Goal: Information Seeking & Learning: Learn about a topic

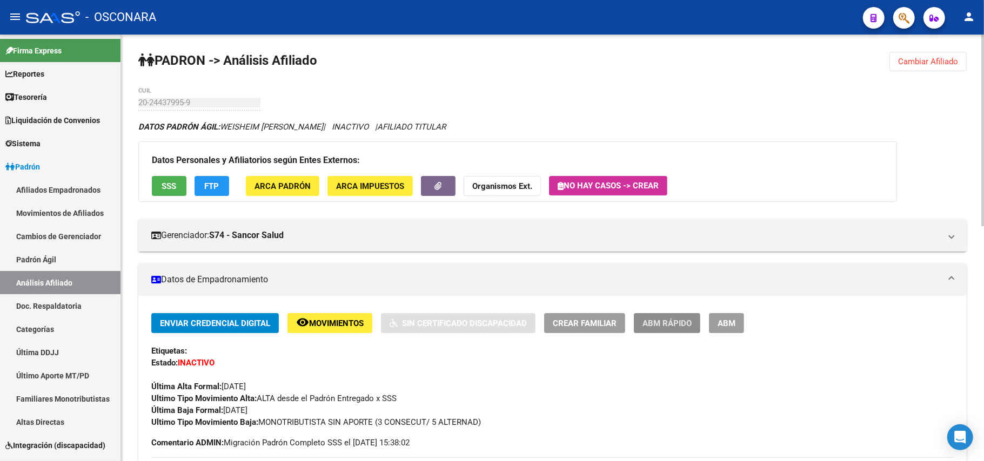
click at [672, 320] on span "ABM Rápido" at bounding box center [666, 324] width 49 height 10
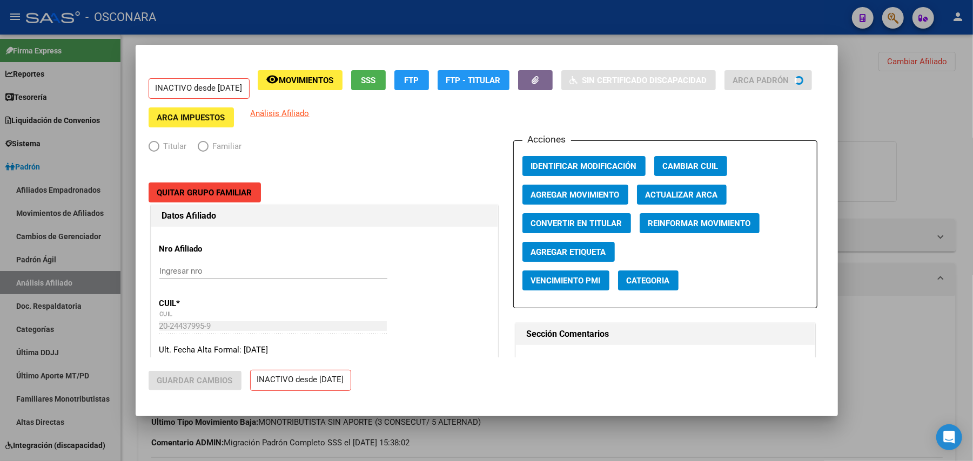
radio input "true"
type input "20-24437995-9"
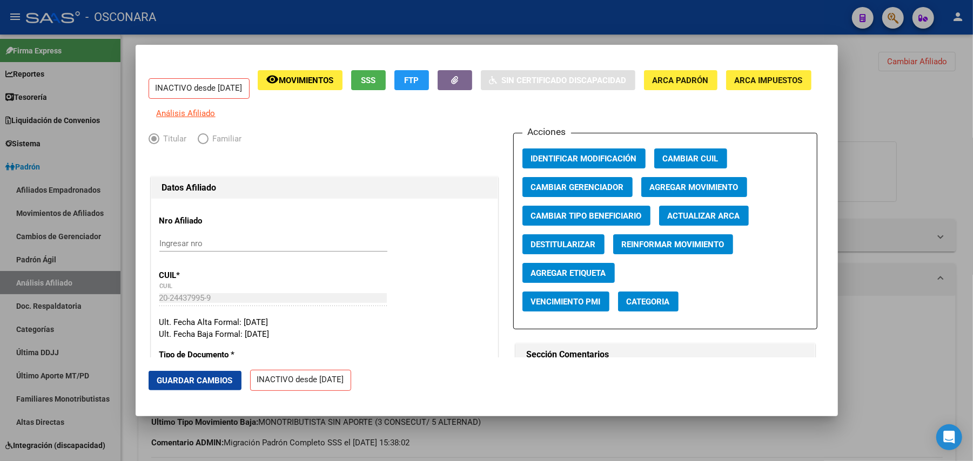
click at [684, 192] on span "Agregar Movimiento" at bounding box center [694, 188] width 89 height 10
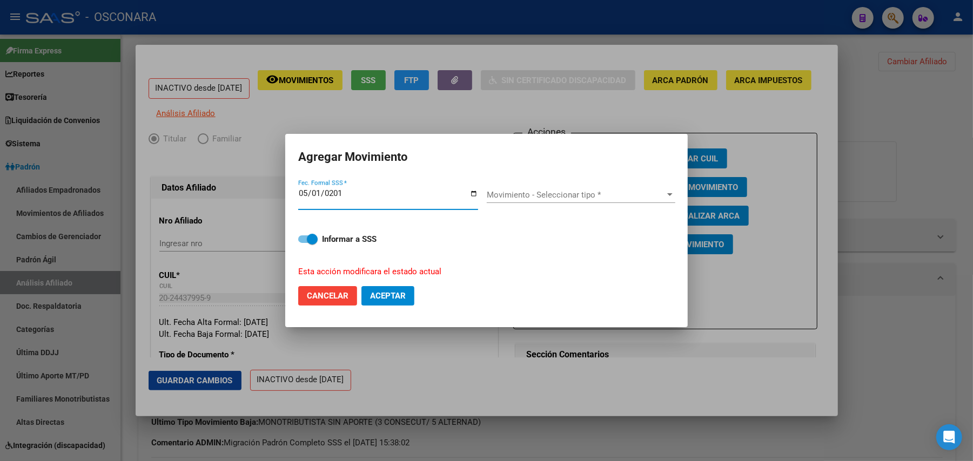
type input "2019-05-01"
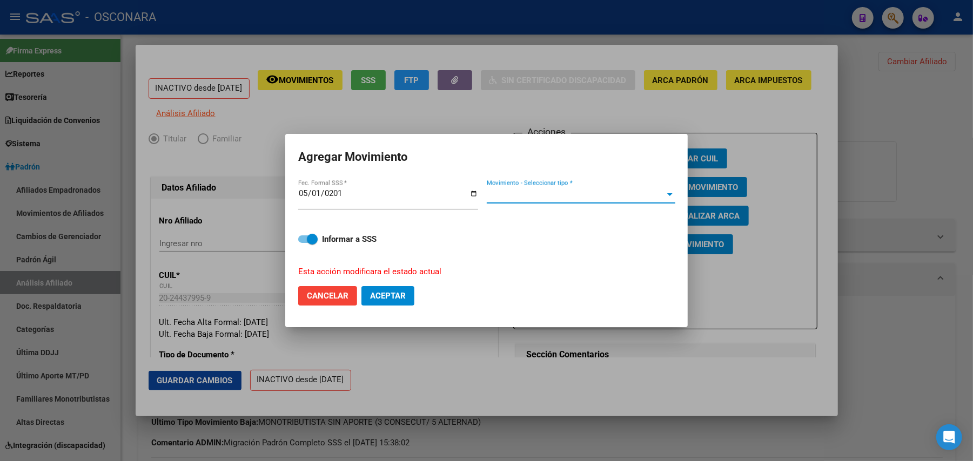
click at [653, 191] on span "Movimiento - Seleccionar tipo *" at bounding box center [576, 195] width 179 height 10
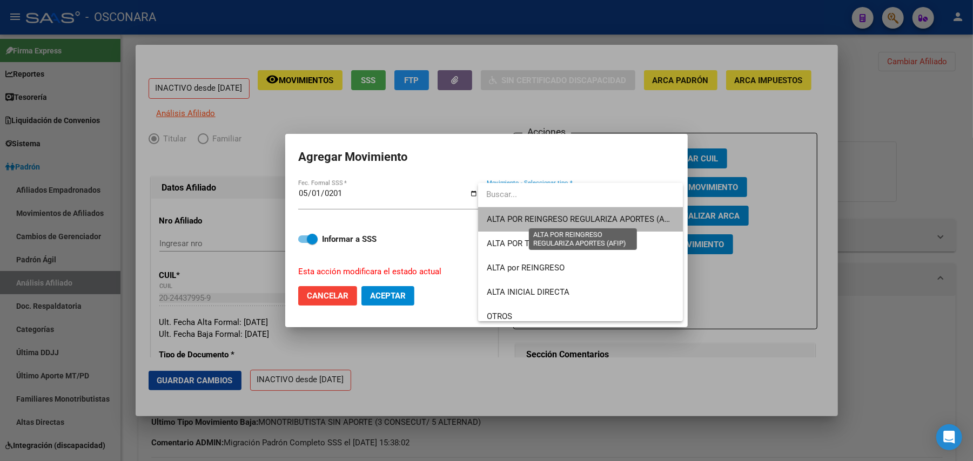
click at [603, 217] on span "ALTA POR REINGRESO REGULARIZA APORTES (AFIP)" at bounding box center [583, 219] width 192 height 10
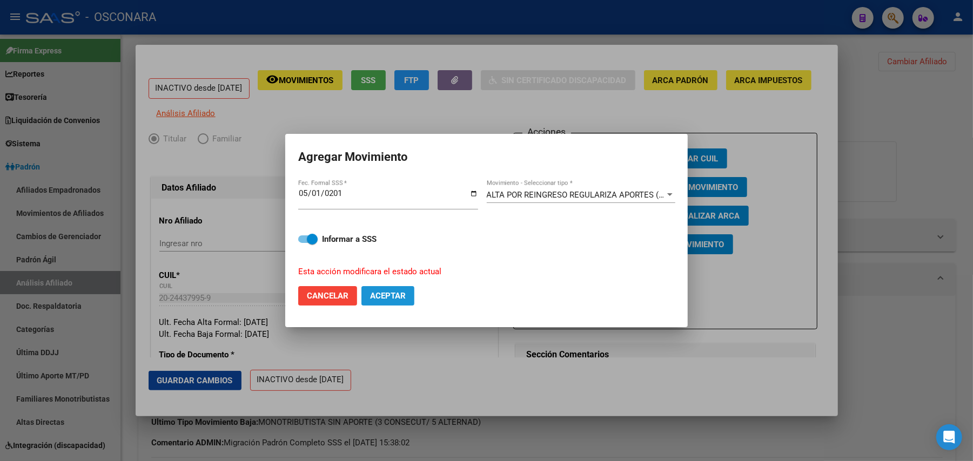
click at [402, 292] on span "Aceptar" at bounding box center [388, 296] width 36 height 10
checkbox input "false"
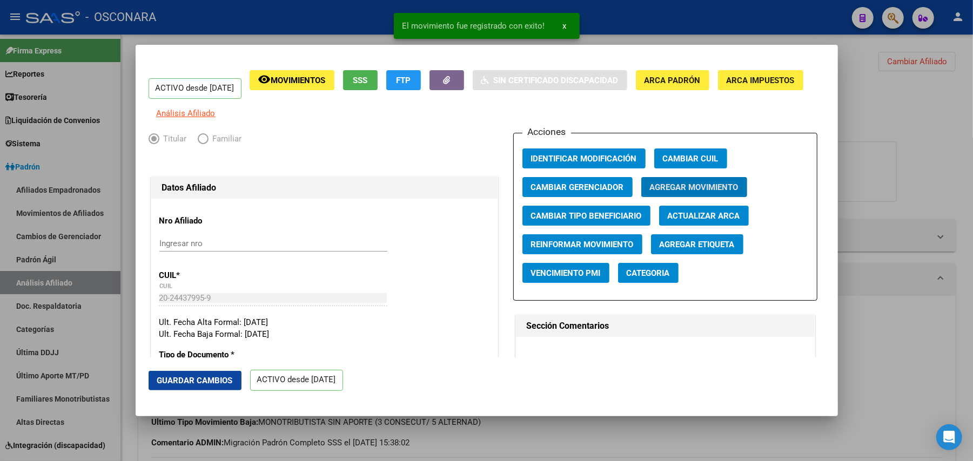
click at [205, 380] on span "Guardar Cambios" at bounding box center [195, 381] width 76 height 10
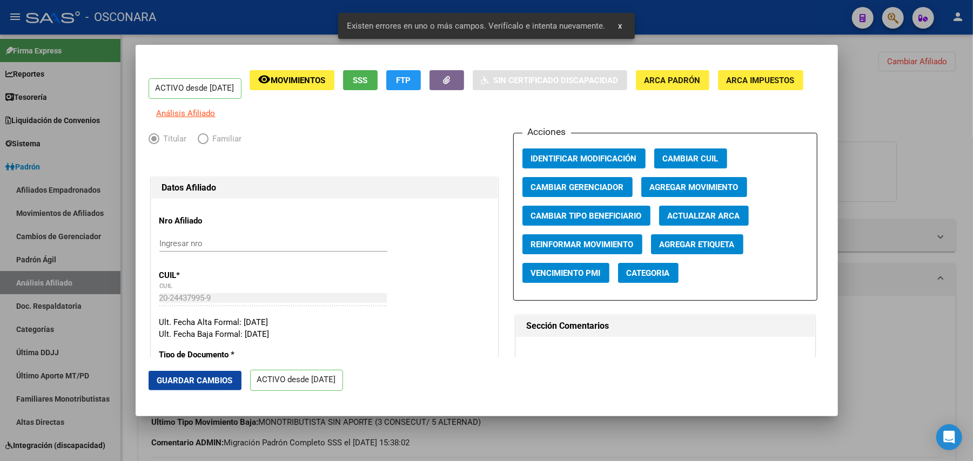
scroll to position [288, 0]
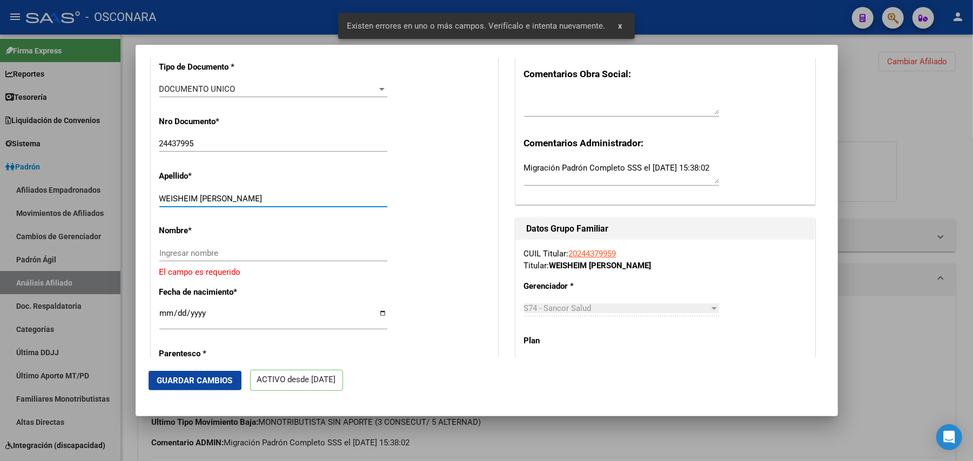
drag, startPoint x: 201, startPoint y: 204, endPoint x: 266, endPoint y: 204, distance: 64.8
click at [266, 204] on input "WEISHEIM MARIO EDUARDO" at bounding box center [273, 199] width 228 height 10
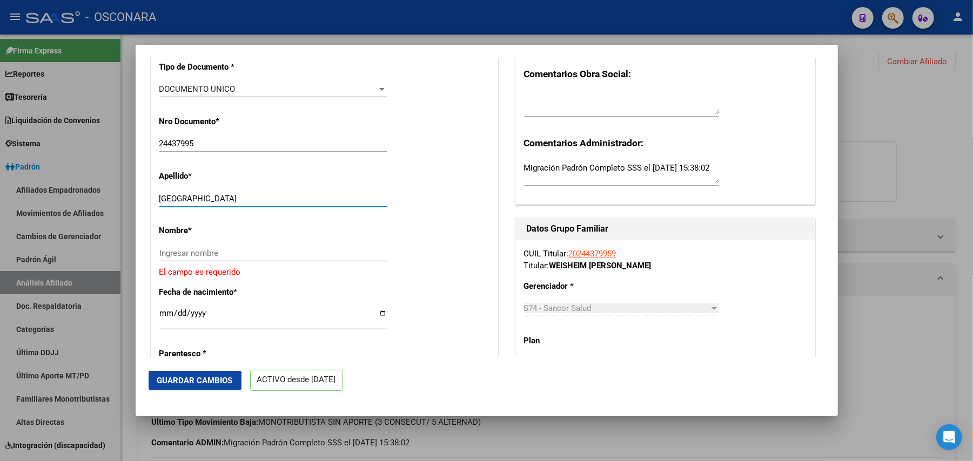
type input "WEISHEIM"
paste input "MARIO EDUARDO"
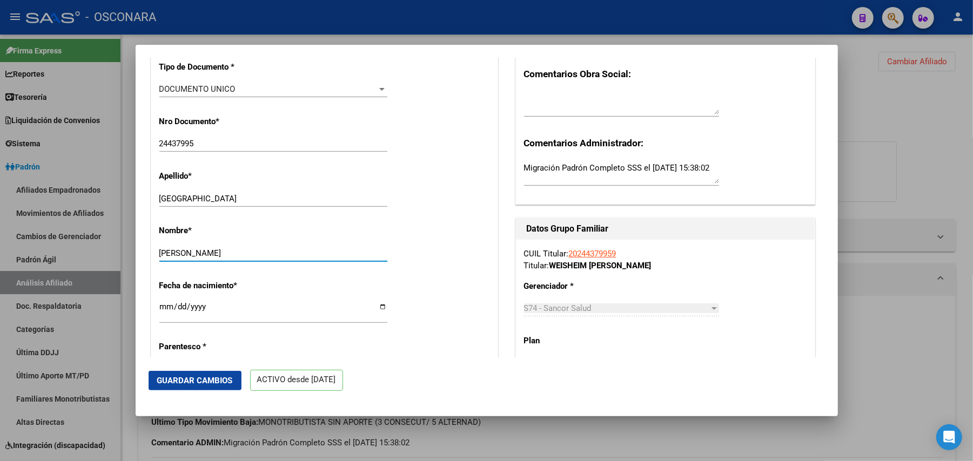
type input "MARIO EDUARDO"
click at [175, 377] on span "Guardar Cambios" at bounding box center [195, 381] width 76 height 10
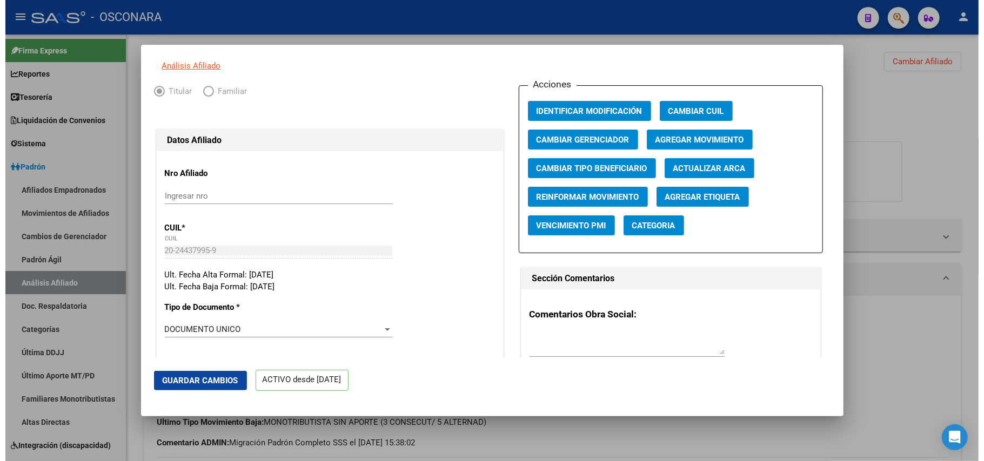
scroll to position [72, 0]
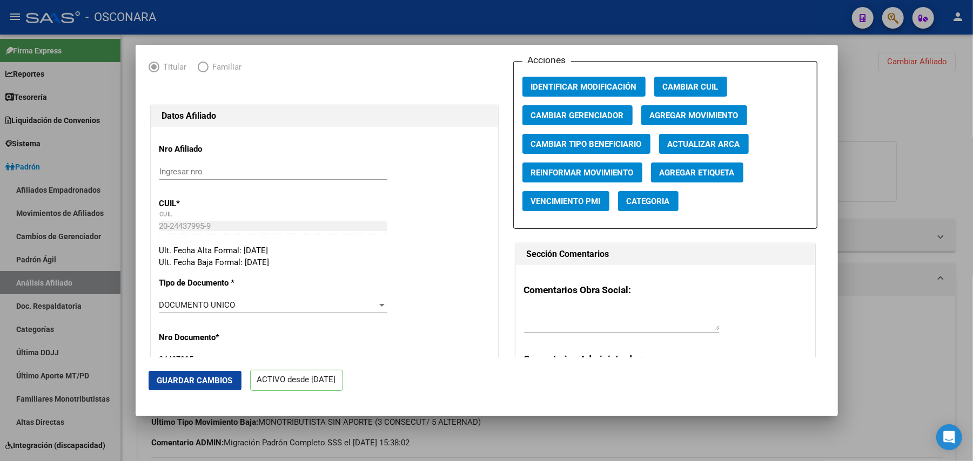
click at [200, 382] on span "Guardar Cambios" at bounding box center [195, 381] width 76 height 10
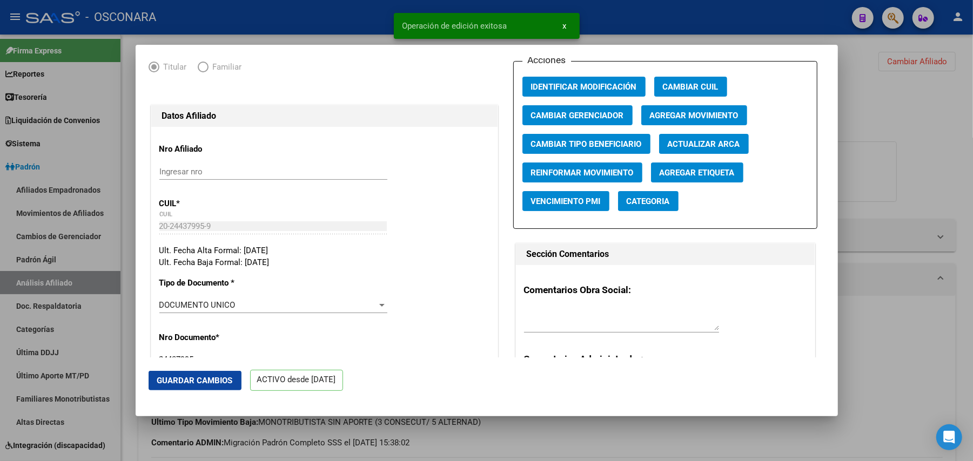
click at [636, 449] on div at bounding box center [486, 230] width 973 height 461
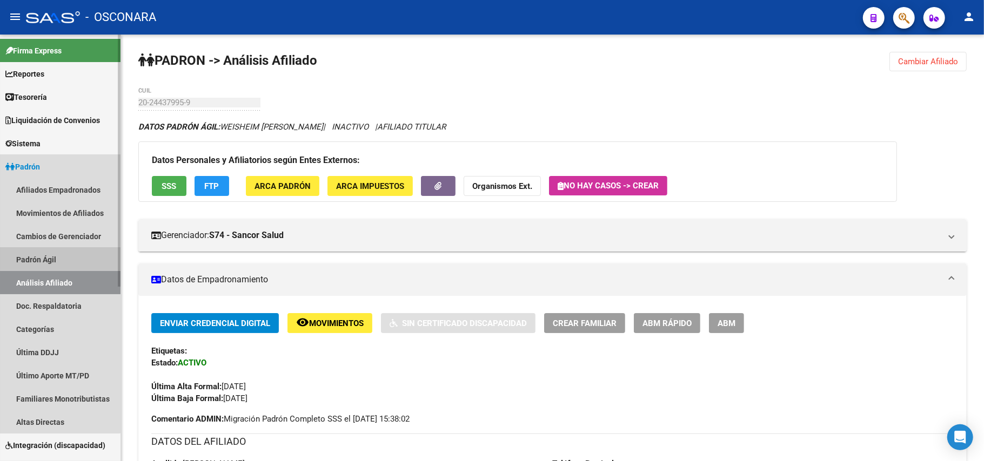
click at [28, 251] on link "Padrón Ágil" at bounding box center [60, 259] width 120 height 23
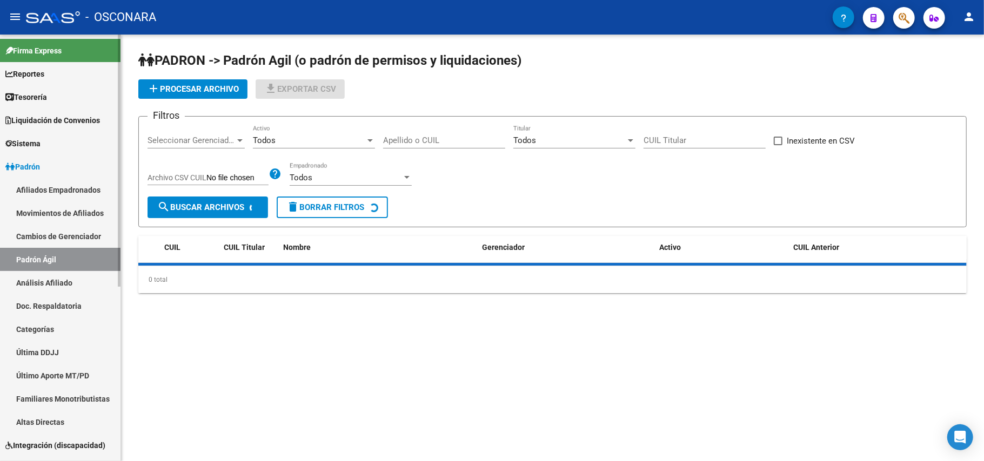
click at [73, 279] on link "Análisis Afiliado" at bounding box center [60, 282] width 120 height 23
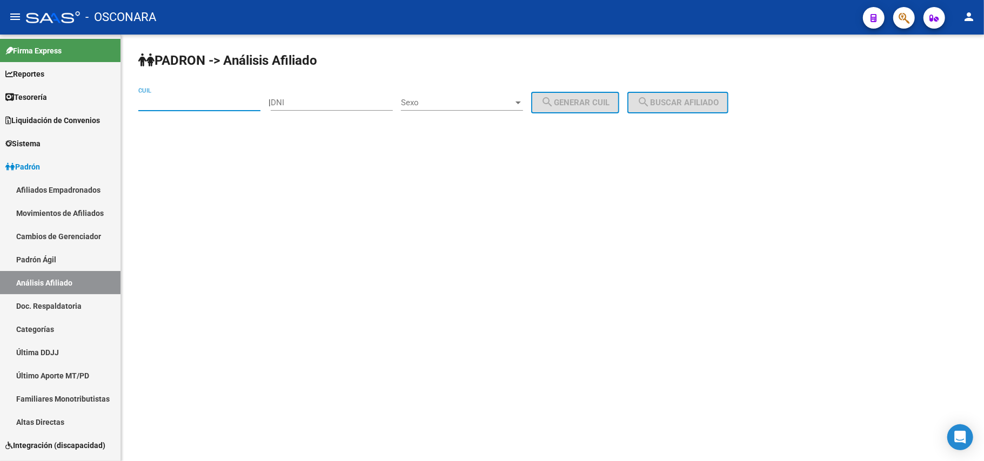
click at [191, 102] on input "CUIL" at bounding box center [199, 103] width 122 height 10
paste input "20-35800158-1"
type input "20-35800158-1"
click at [696, 98] on span "search Buscar afiliado" at bounding box center [678, 103] width 82 height 10
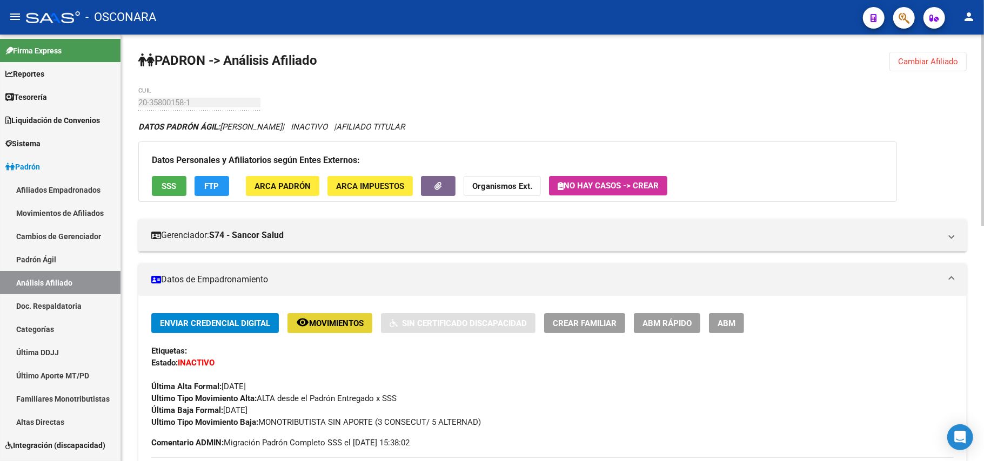
click at [360, 326] on span "Movimientos" at bounding box center [336, 324] width 55 height 10
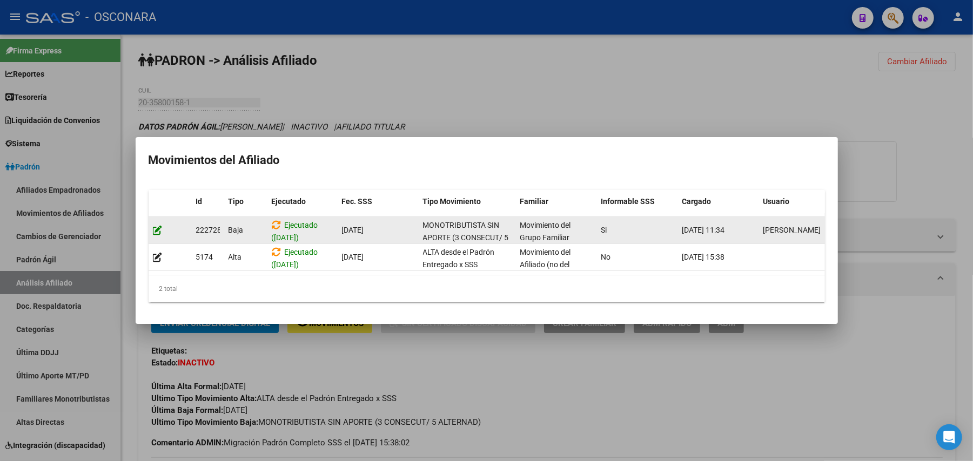
click at [162, 226] on icon at bounding box center [158, 230] width 10 height 10
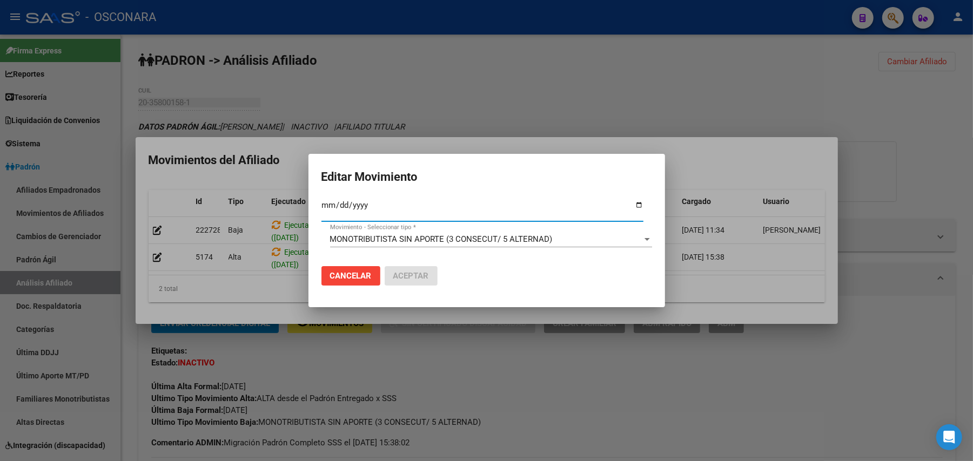
click at [365, 205] on input "2024-07-31" at bounding box center [482, 209] width 322 height 17
type input "2025-07-31"
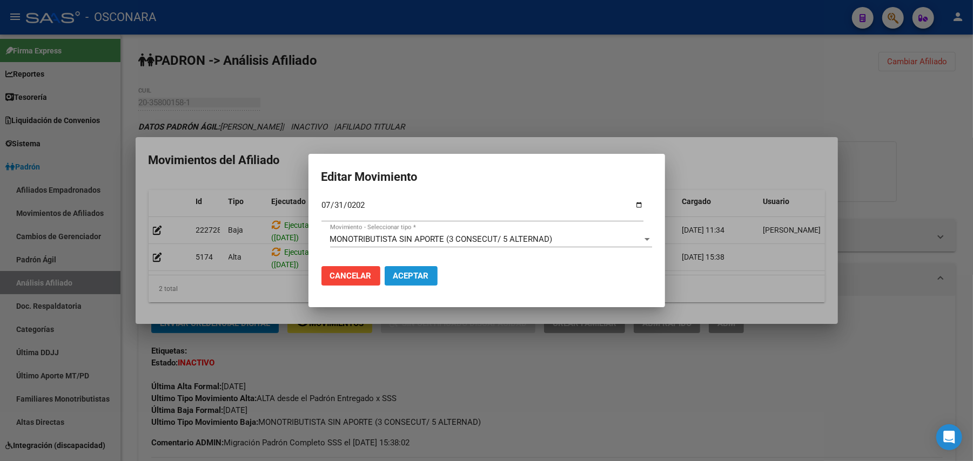
click at [413, 275] on span "Aceptar" at bounding box center [411, 276] width 36 height 10
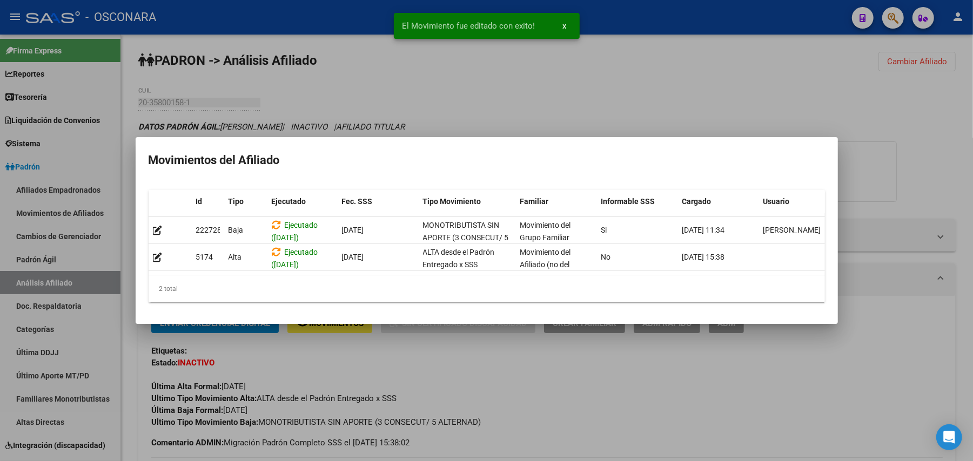
click at [474, 366] on div at bounding box center [486, 230] width 973 height 461
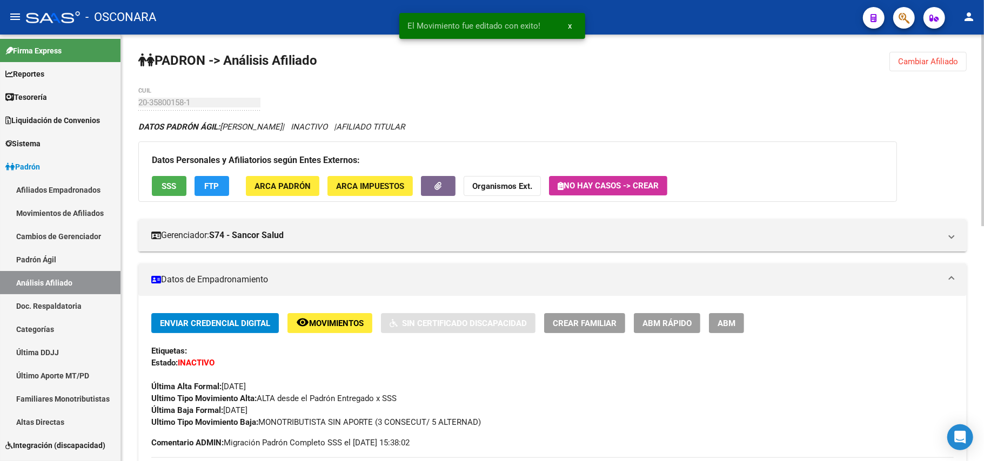
click at [173, 182] on span "SSS" at bounding box center [169, 186] width 15 height 10
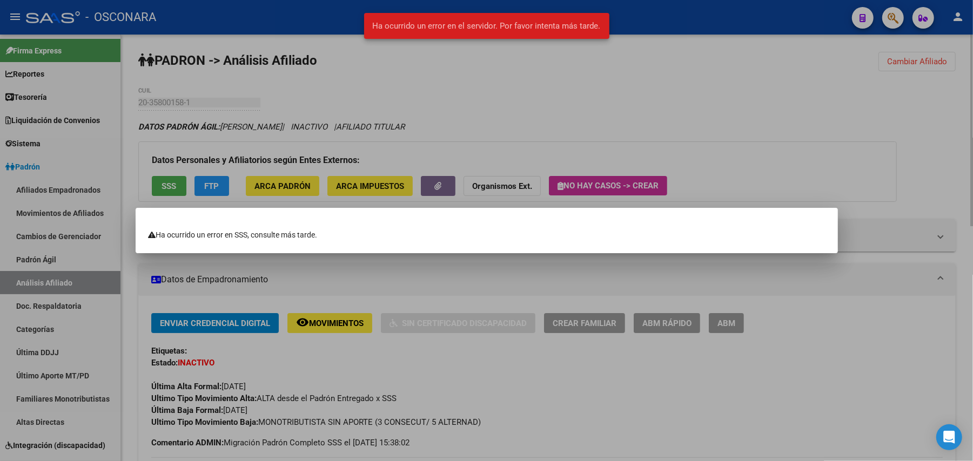
click at [557, 420] on div at bounding box center [486, 230] width 973 height 461
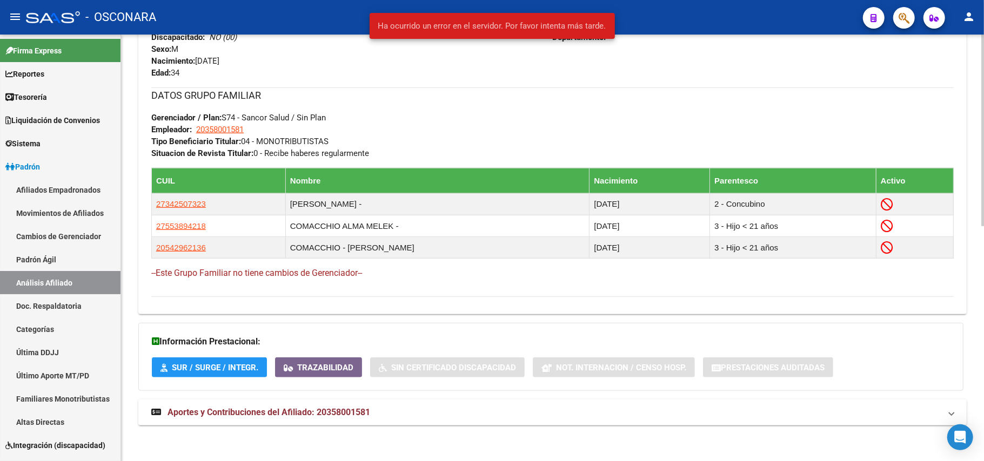
scroll to position [526, 0]
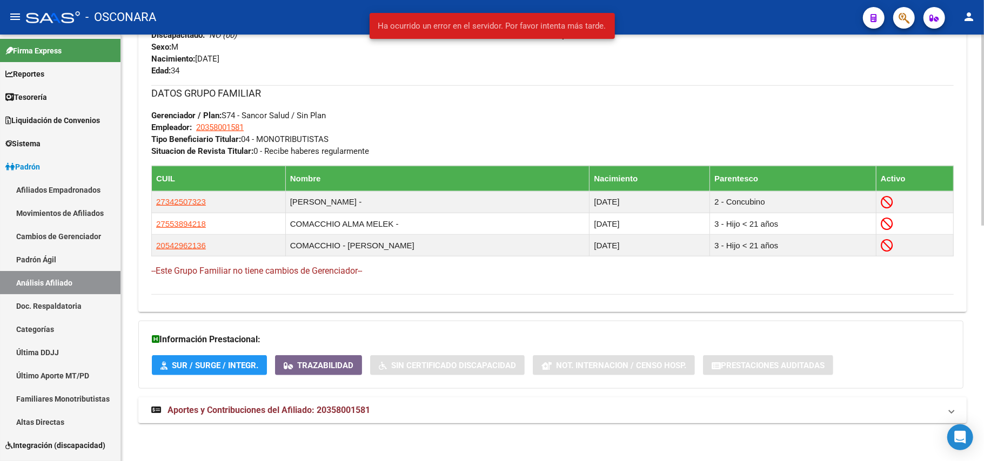
click at [318, 411] on span "Aportes y Contribuciones del Afiliado: 20358001581" at bounding box center [268, 410] width 203 height 10
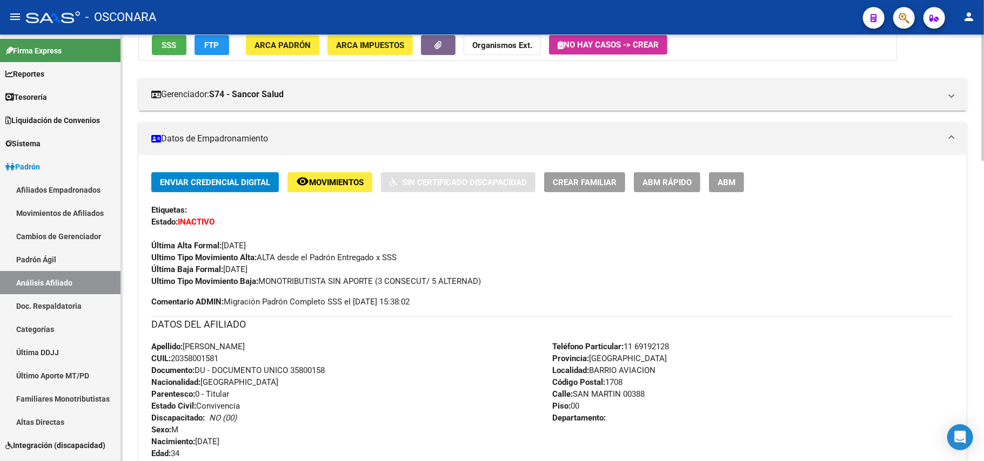
scroll to position [0, 0]
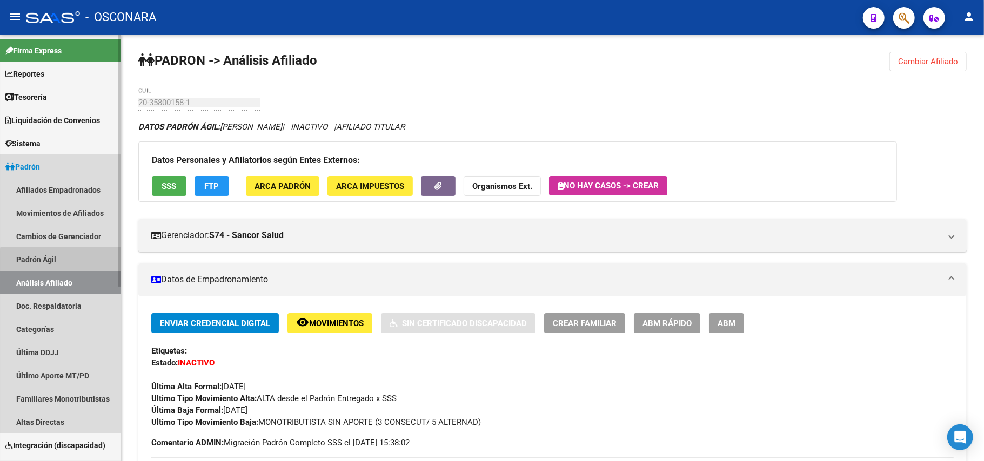
click at [62, 262] on link "Padrón Ágil" at bounding box center [60, 259] width 120 height 23
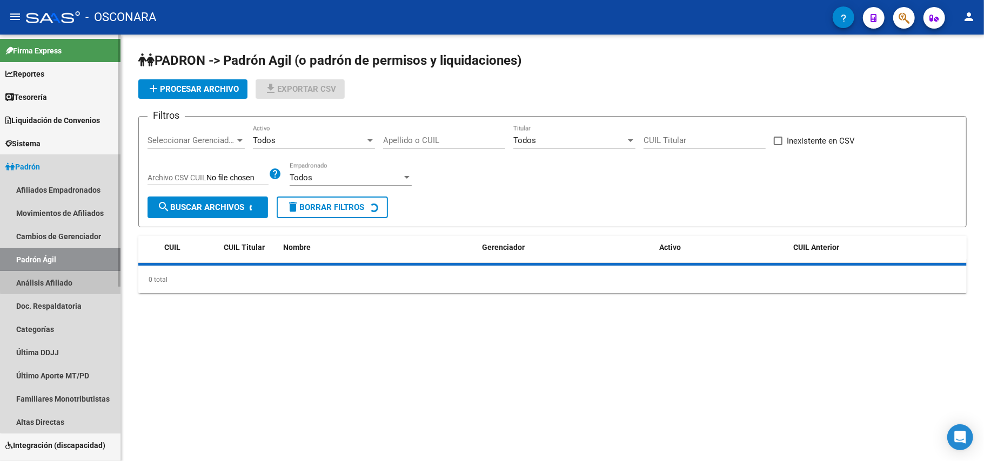
click at [63, 275] on link "Análisis Afiliado" at bounding box center [60, 282] width 120 height 23
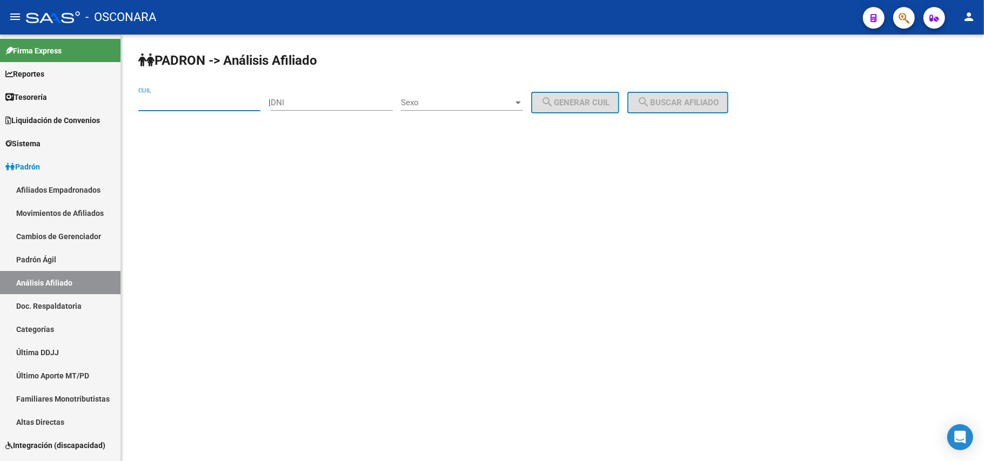
click at [193, 100] on input "CUIL" at bounding box center [199, 103] width 122 height 10
paste input "20-35800158-1"
type input "20-35800158-1"
click at [703, 100] on span "search Buscar afiliado" at bounding box center [678, 103] width 82 height 10
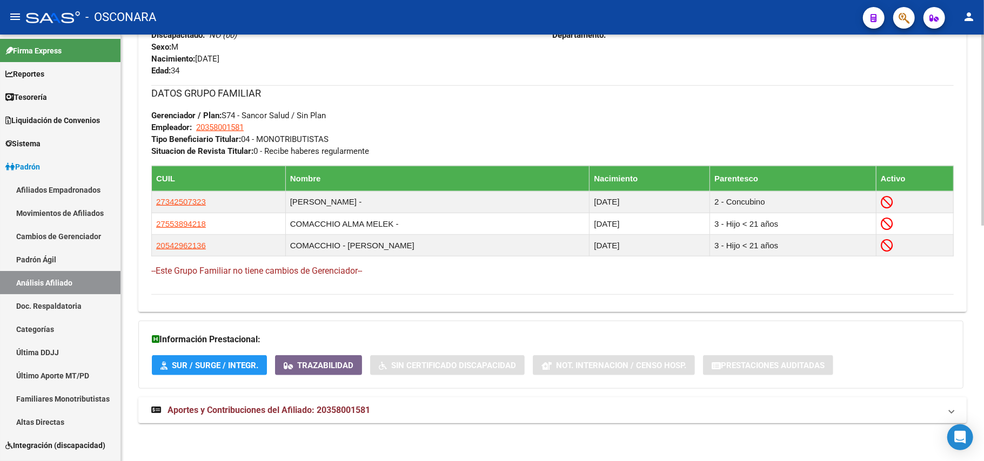
scroll to position [526, 0]
click at [326, 408] on span "Aportes y Contribuciones del Afiliado: 20358001581" at bounding box center [268, 410] width 203 height 10
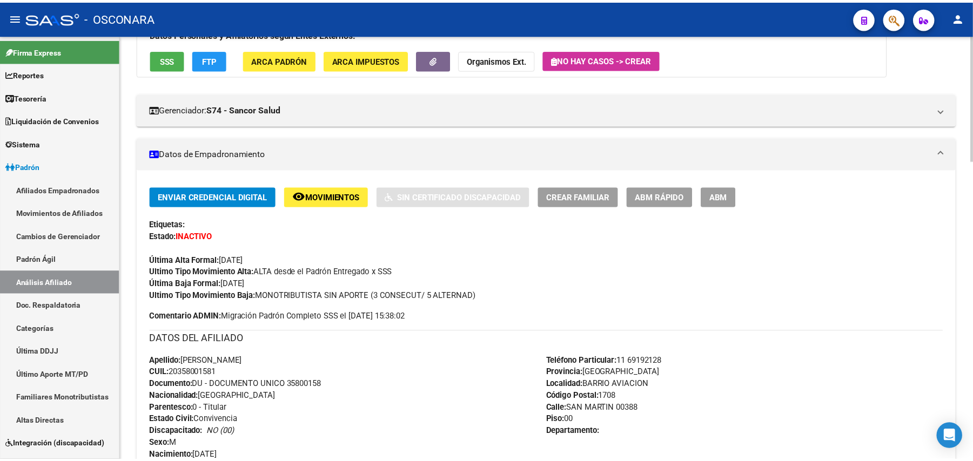
scroll to position [0, 0]
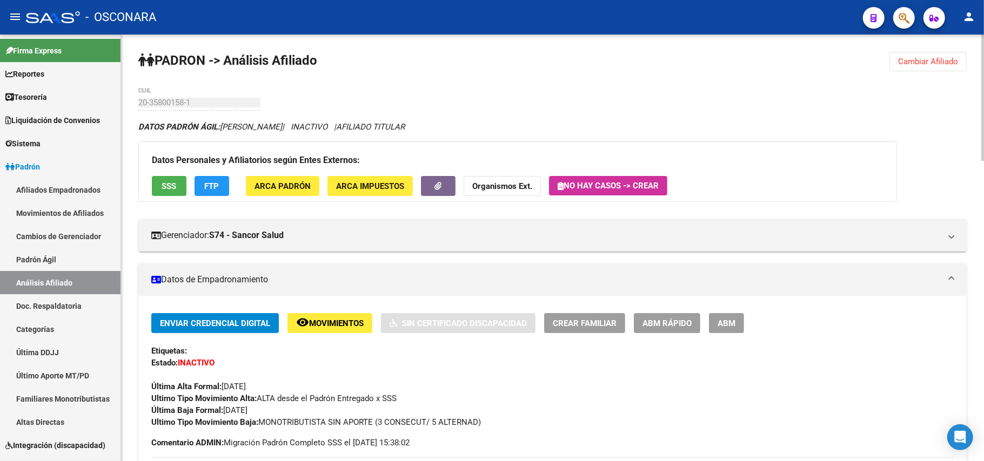
click at [651, 320] on span "ABM Rápido" at bounding box center [666, 324] width 49 height 10
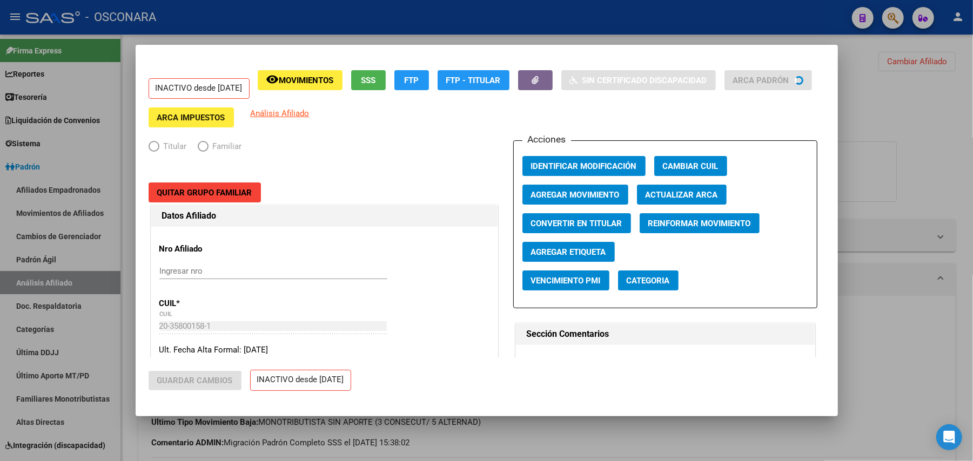
radio input "true"
type input "20-35800158-1"
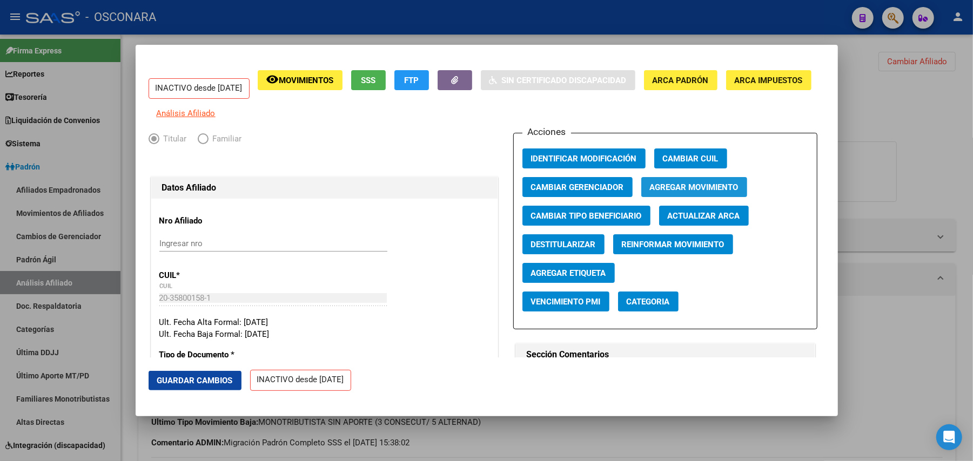
click at [712, 192] on span "Agregar Movimiento" at bounding box center [694, 188] width 89 height 10
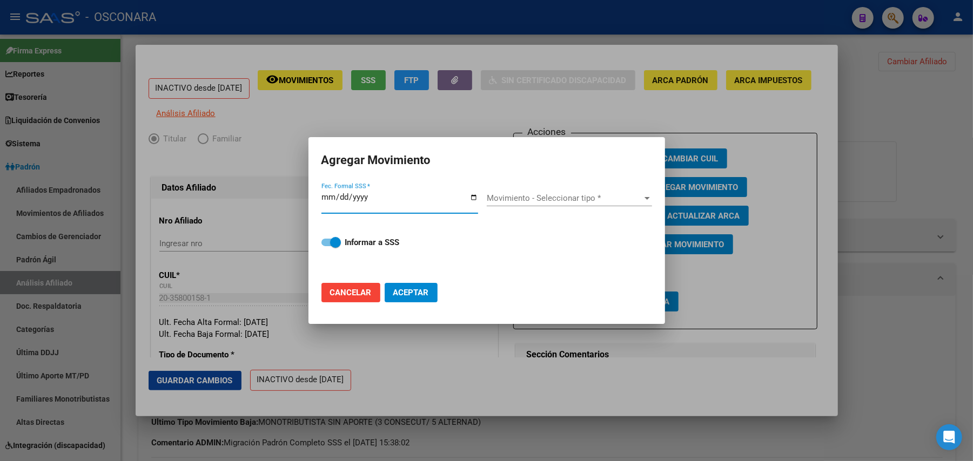
click at [580, 111] on div at bounding box center [486, 230] width 973 height 461
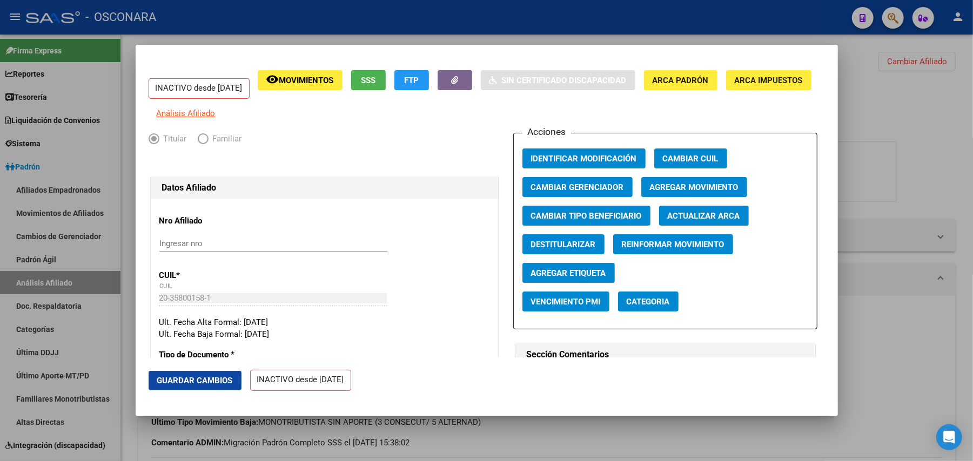
click at [375, 82] on span "SSS" at bounding box center [368, 81] width 15 height 10
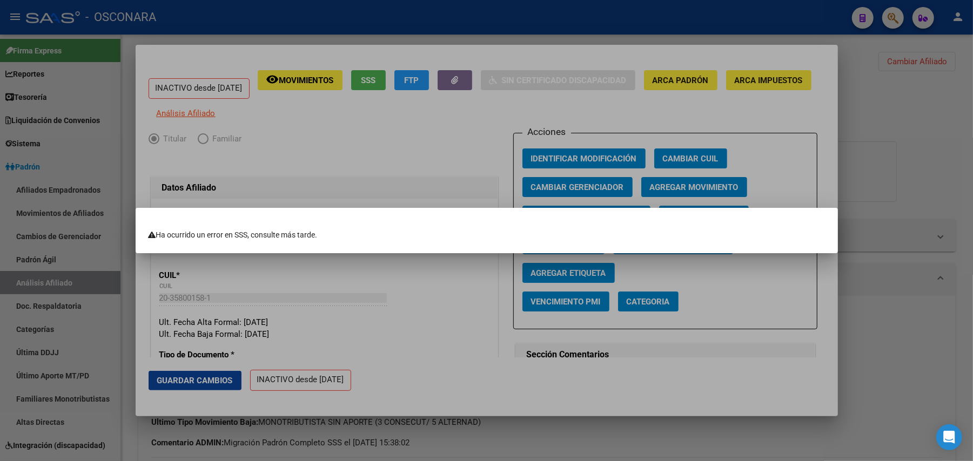
click at [625, 119] on div at bounding box center [486, 230] width 973 height 461
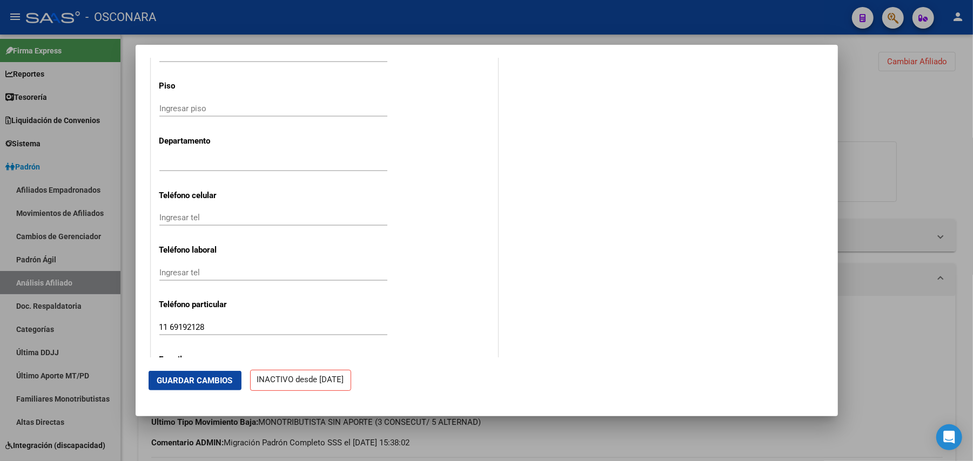
scroll to position [1336, 0]
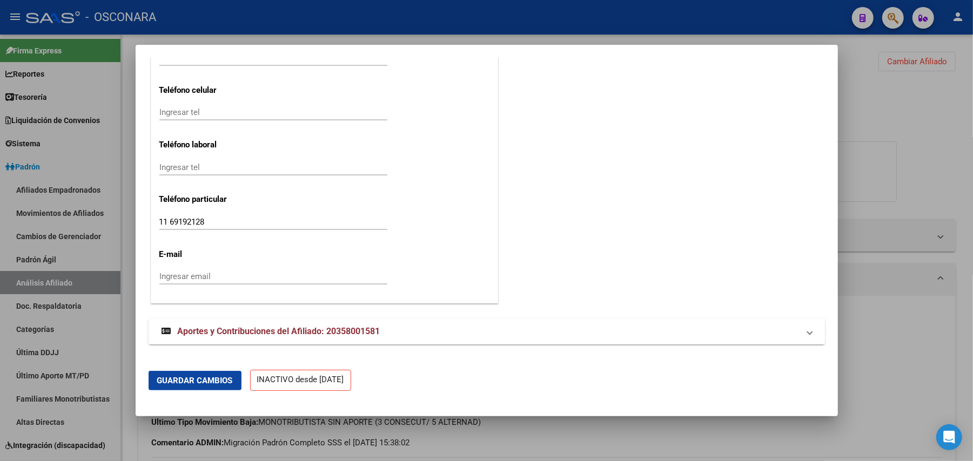
click at [332, 338] on strong "Aportes y Contribuciones del Afiliado: 20358001581" at bounding box center [270, 331] width 219 height 13
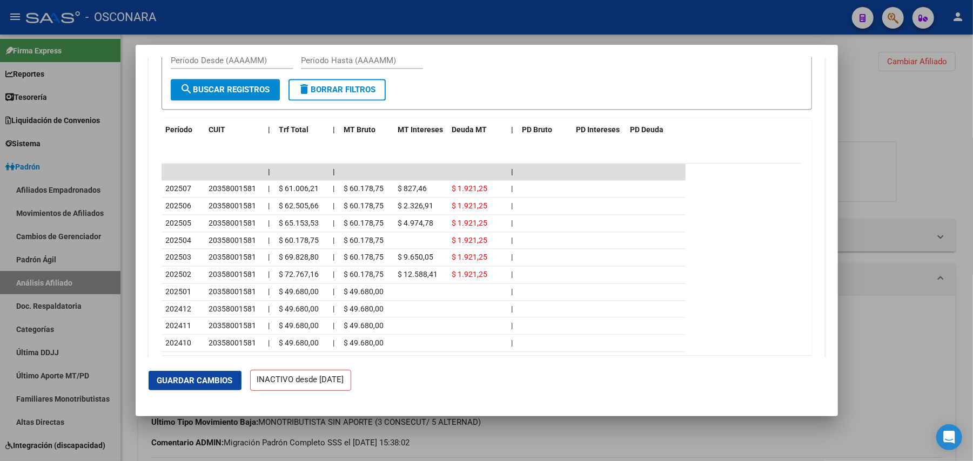
scroll to position [1798, 0]
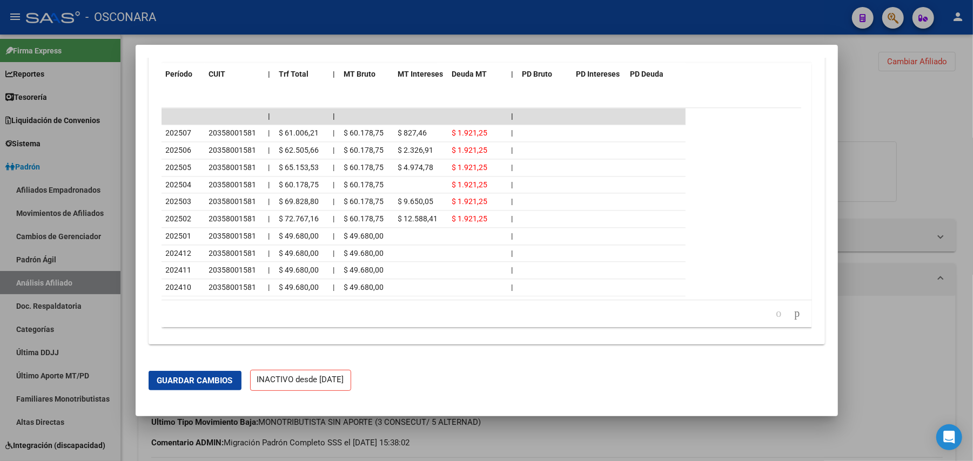
drag, startPoint x: 208, startPoint y: 379, endPoint x: 210, endPoint y: 386, distance: 6.7
click at [210, 386] on button "Guardar Cambios" at bounding box center [195, 380] width 93 height 19
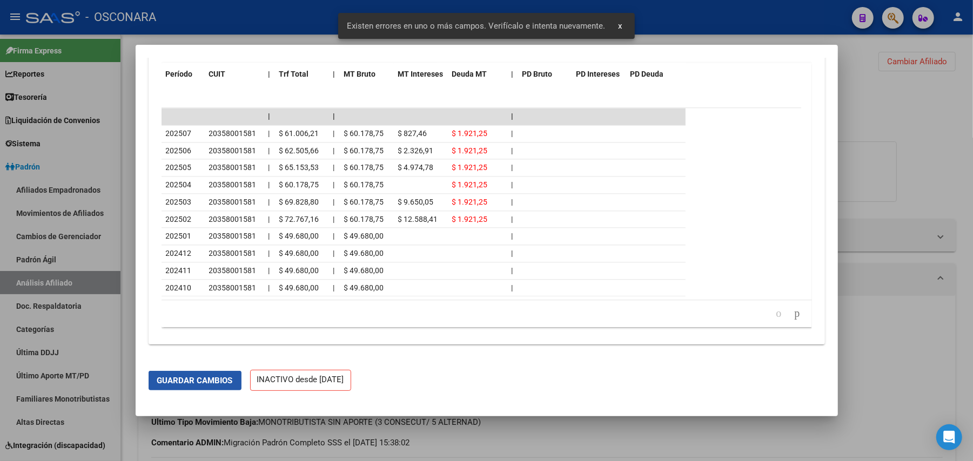
scroll to position [1804, 0]
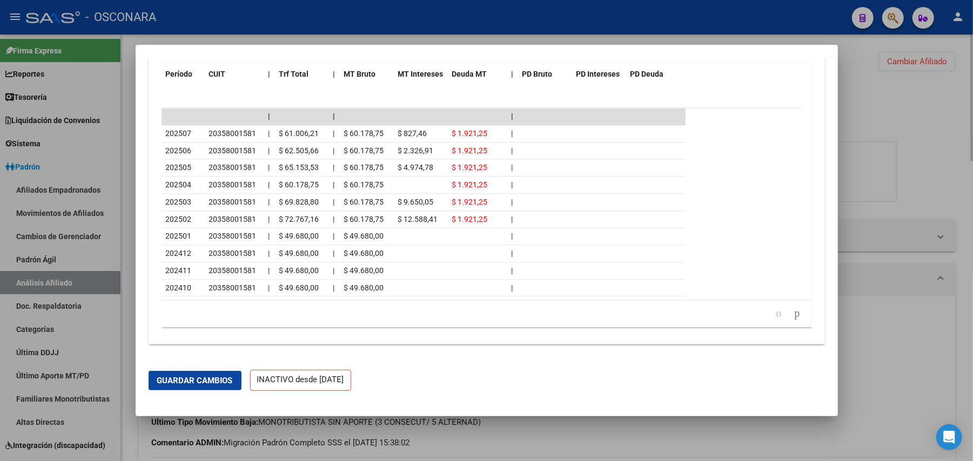
click at [593, 444] on div at bounding box center [486, 230] width 973 height 461
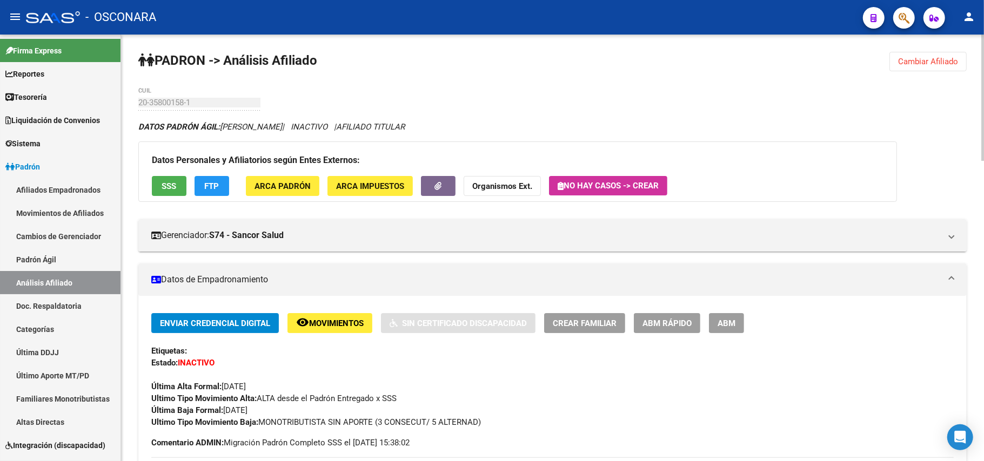
click at [657, 327] on span "ABM Rápido" at bounding box center [666, 324] width 49 height 10
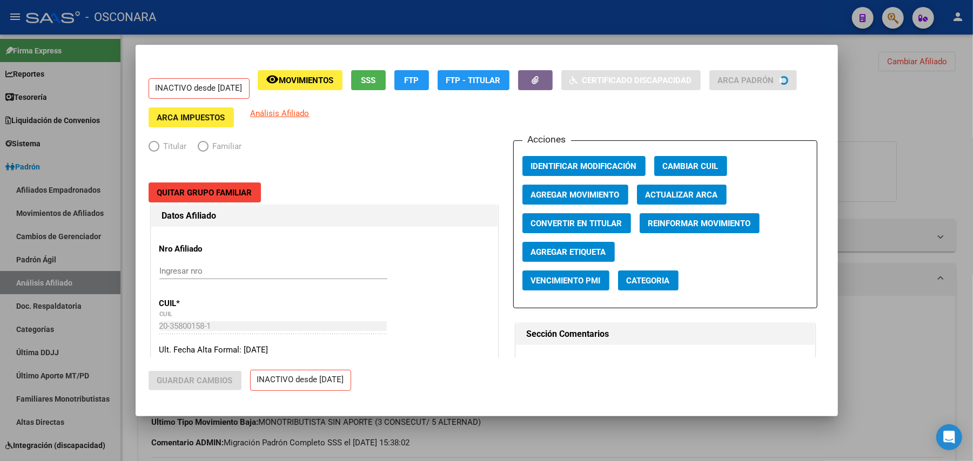
radio input "true"
type input "20-35800158-1"
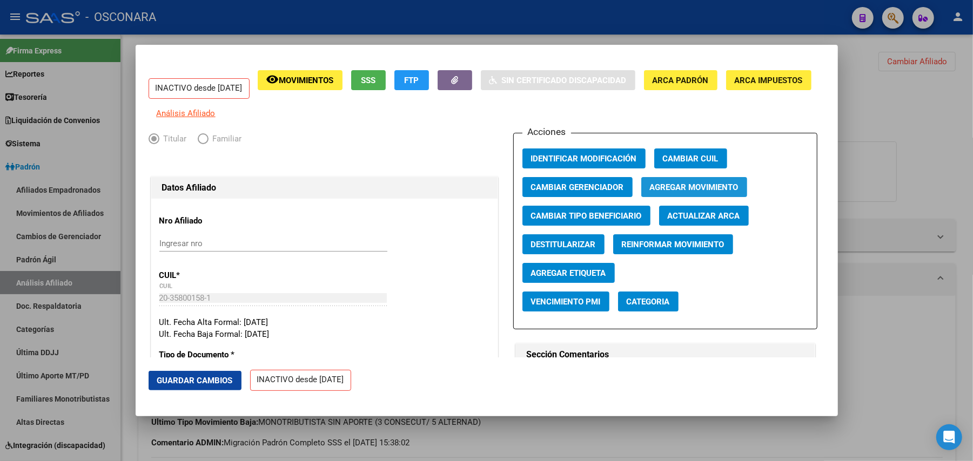
click at [659, 192] on span "Agregar Movimiento" at bounding box center [694, 188] width 89 height 10
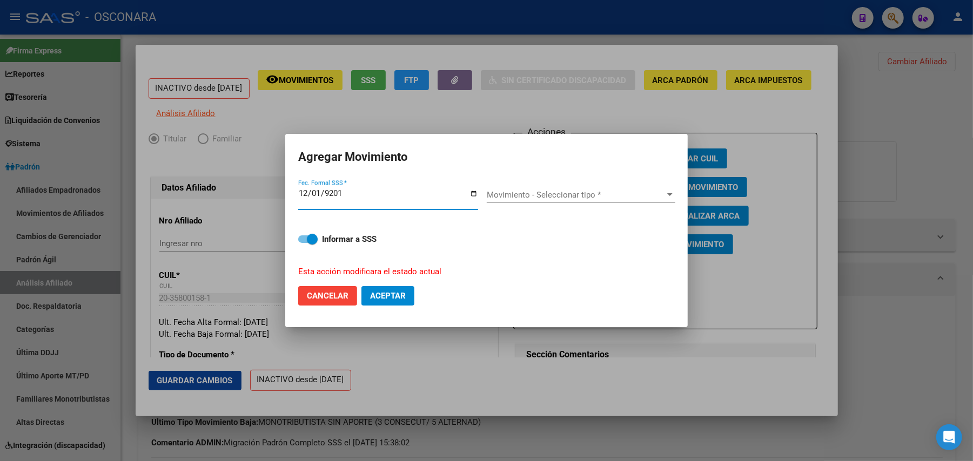
type input "2019-12-01"
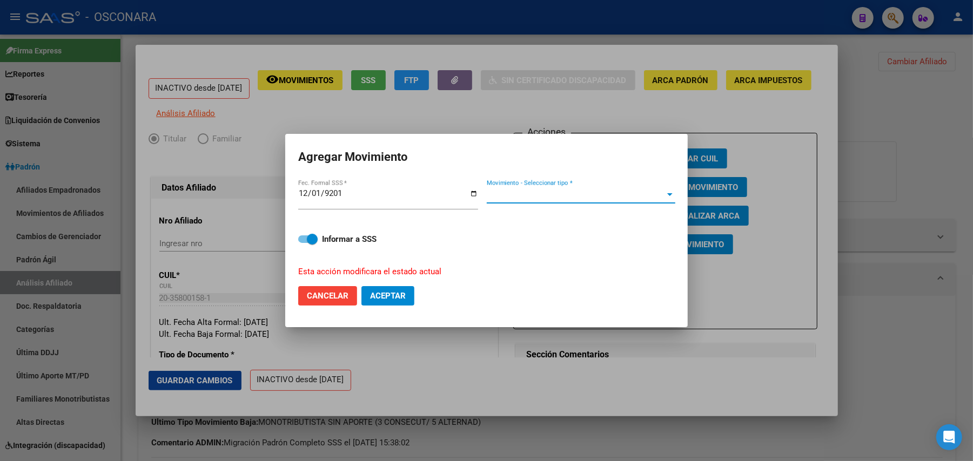
click at [636, 193] on span "Movimiento - Seleccionar tipo *" at bounding box center [576, 195] width 179 height 10
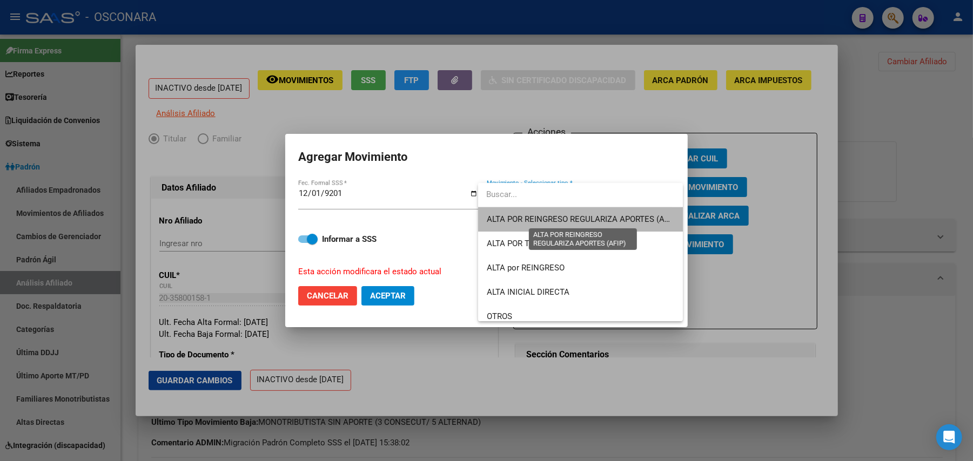
click at [583, 219] on span "ALTA POR REINGRESO REGULARIZA APORTES (AFIP)" at bounding box center [583, 219] width 192 height 10
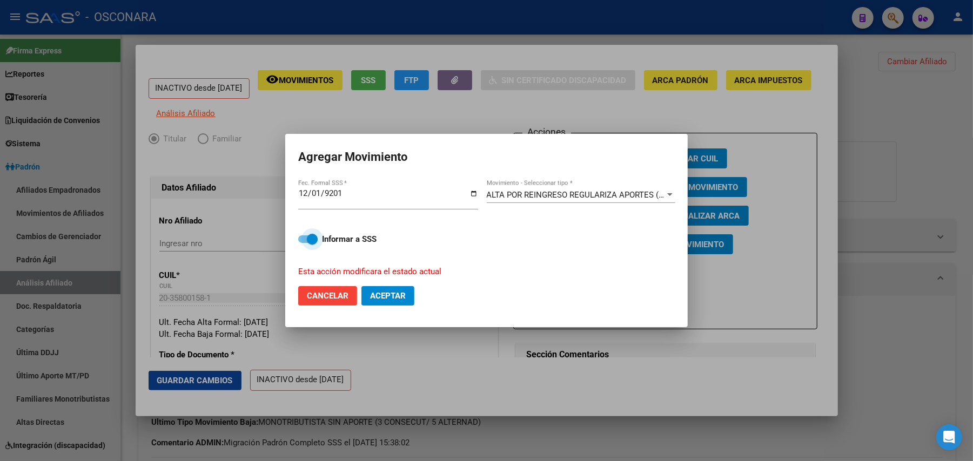
click at [305, 236] on span at bounding box center [307, 239] width 19 height 8
click at [304, 243] on input "Informar a SSS" at bounding box center [303, 243] width 1 height 1
checkbox input "false"
click at [380, 294] on span "Aceptar" at bounding box center [388, 296] width 36 height 10
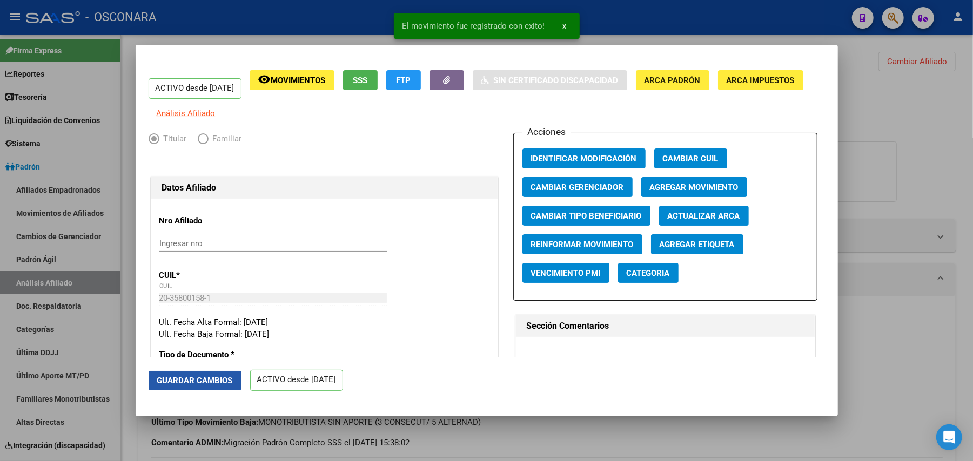
click at [197, 377] on span "Guardar Cambios" at bounding box center [195, 381] width 76 height 10
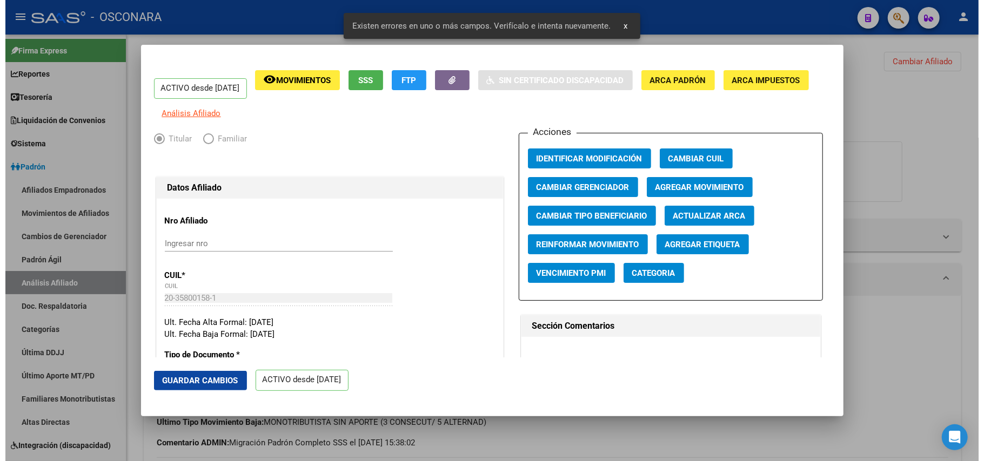
scroll to position [288, 0]
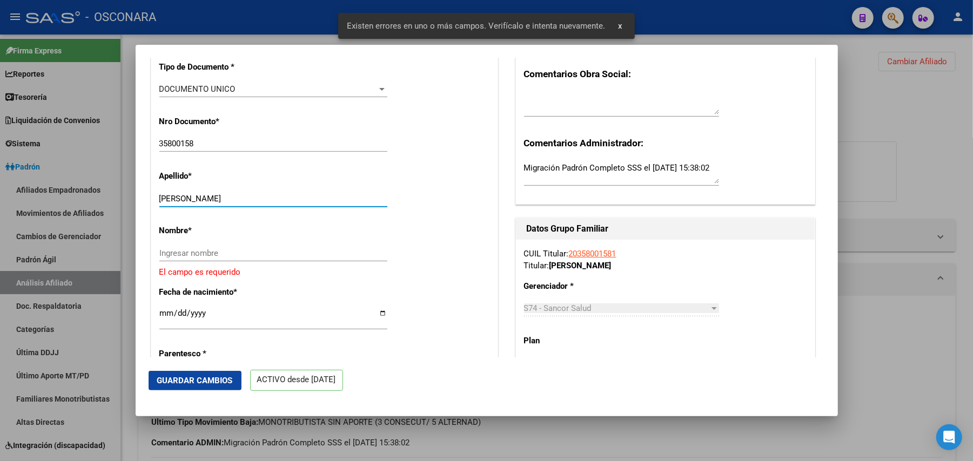
drag, startPoint x: 210, startPoint y: 206, endPoint x: 244, endPoint y: 199, distance: 35.3
click at [244, 199] on div "COMACCHIO MAURO Ingresar apellido" at bounding box center [273, 199] width 228 height 16
drag, startPoint x: 244, startPoint y: 199, endPoint x: 204, endPoint y: 202, distance: 40.6
click at [204, 203] on input "COMACCHIO MAURO" at bounding box center [273, 199] width 228 height 10
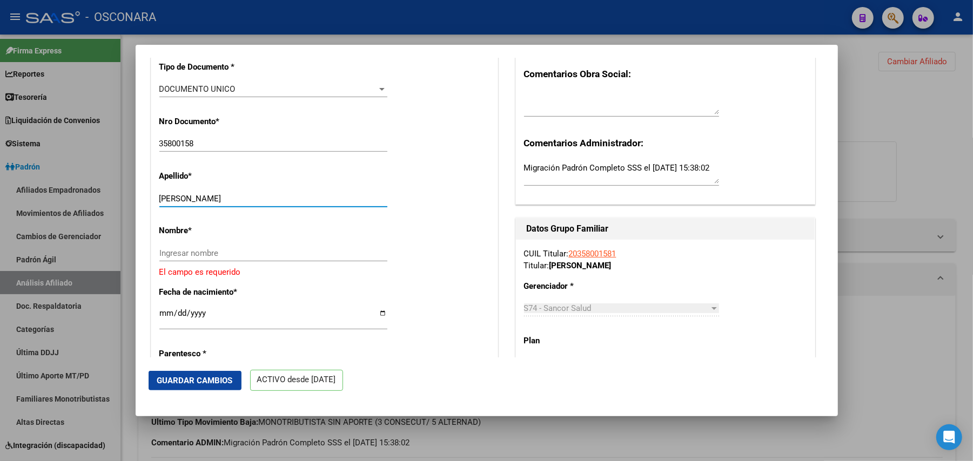
drag, startPoint x: 207, startPoint y: 202, endPoint x: 236, endPoint y: 204, distance: 28.7
click at [236, 204] on input "COMACCHIO MAURO" at bounding box center [273, 199] width 228 height 10
type input "COMACCHIO"
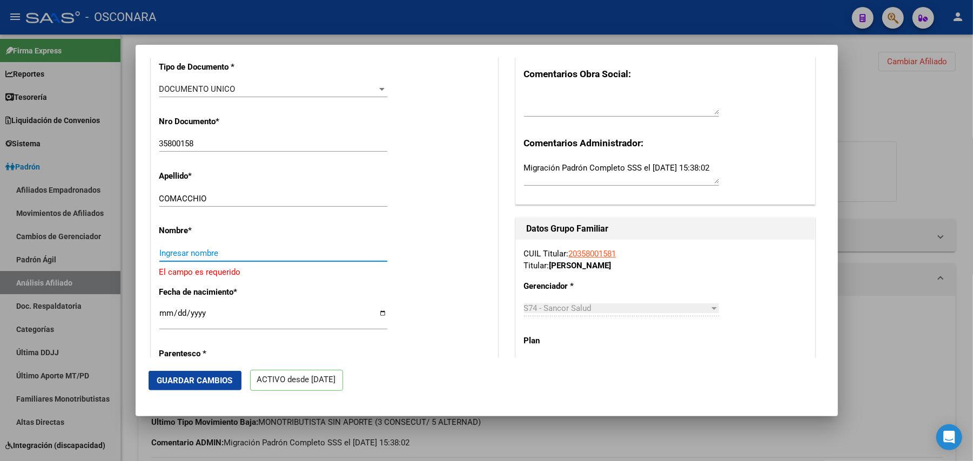
paste input "MAURO"
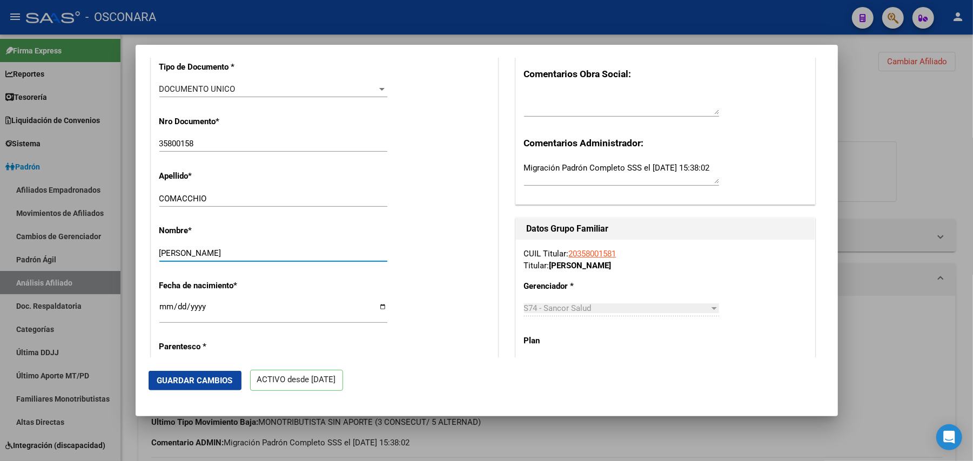
type input "MAURO"
click at [194, 392] on mat-dialog-actions "Guardar Cambios ACTIVO desde 01/12/2019" at bounding box center [487, 381] width 676 height 46
click at [183, 376] on span "Guardar Cambios" at bounding box center [195, 381] width 76 height 10
click at [210, 385] on span "Guardar Cambios" at bounding box center [195, 381] width 76 height 10
click at [214, 376] on span "Guardar Cambios" at bounding box center [195, 381] width 76 height 10
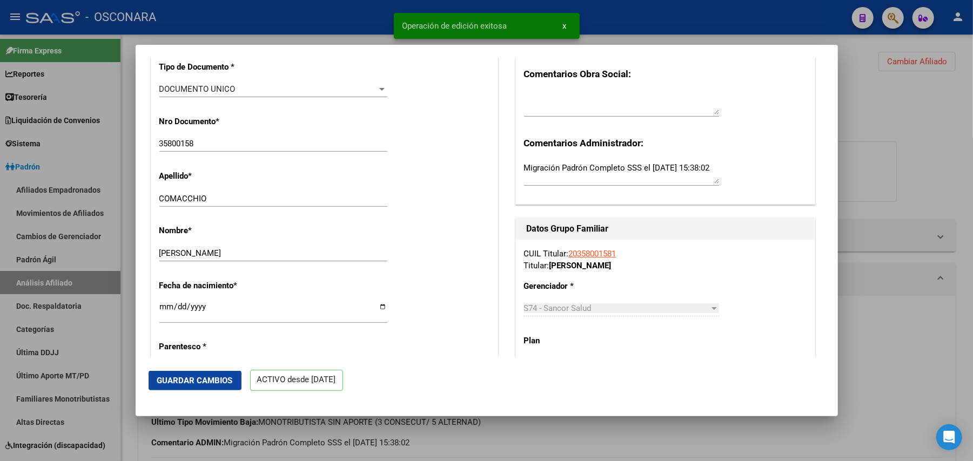
click at [530, 454] on div at bounding box center [486, 230] width 973 height 461
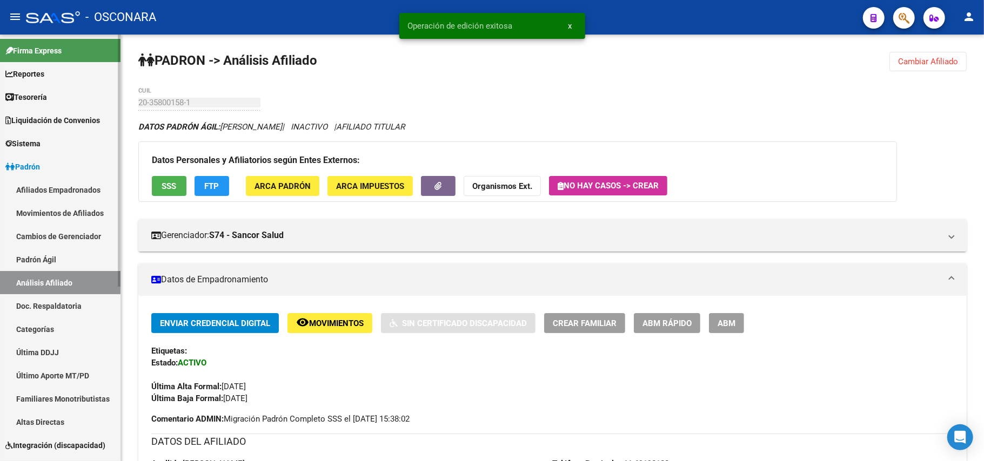
click at [31, 258] on link "Padrón Ágil" at bounding box center [60, 259] width 120 height 23
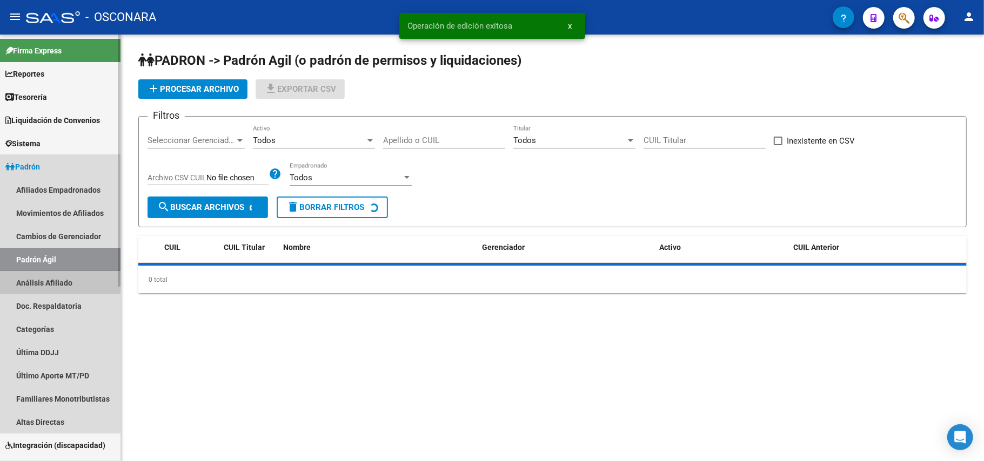
click at [55, 281] on link "Análisis Afiliado" at bounding box center [60, 282] width 120 height 23
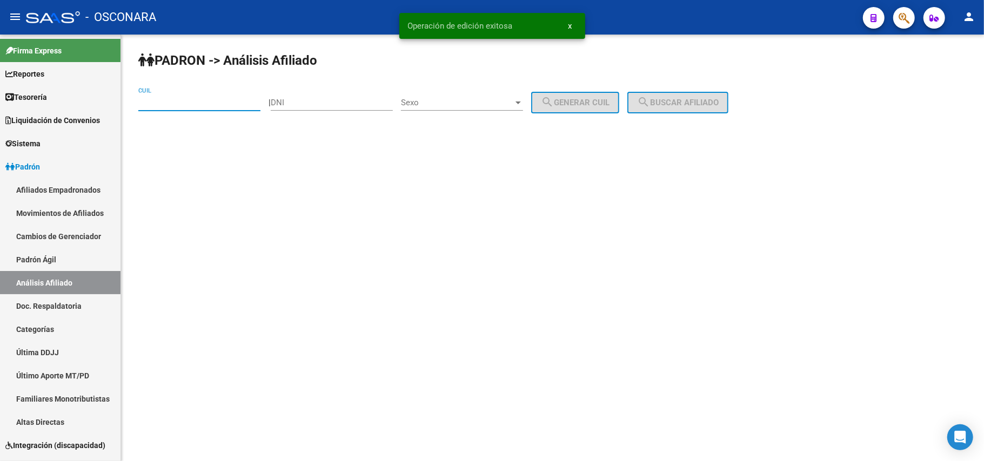
click at [187, 106] on input "CUIL" at bounding box center [199, 103] width 122 height 10
paste input "43-14203580-0"
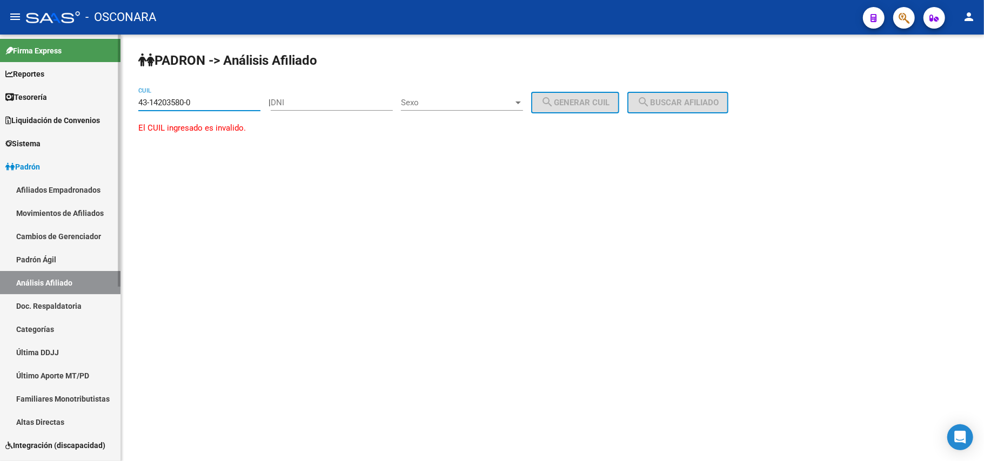
drag, startPoint x: 199, startPoint y: 102, endPoint x: 83, endPoint y: 104, distance: 116.7
click at [83, 104] on mat-sidenav-container "Firma Express Reportes Tablero de Control Ingresos Percibidos Análisis de todos…" at bounding box center [492, 248] width 984 height 427
paste input
click at [235, 94] on div "43-14203580-0 CUIL" at bounding box center [199, 98] width 122 height 23
drag, startPoint x: 227, startPoint y: 105, endPoint x: 89, endPoint y: 86, distance: 139.5
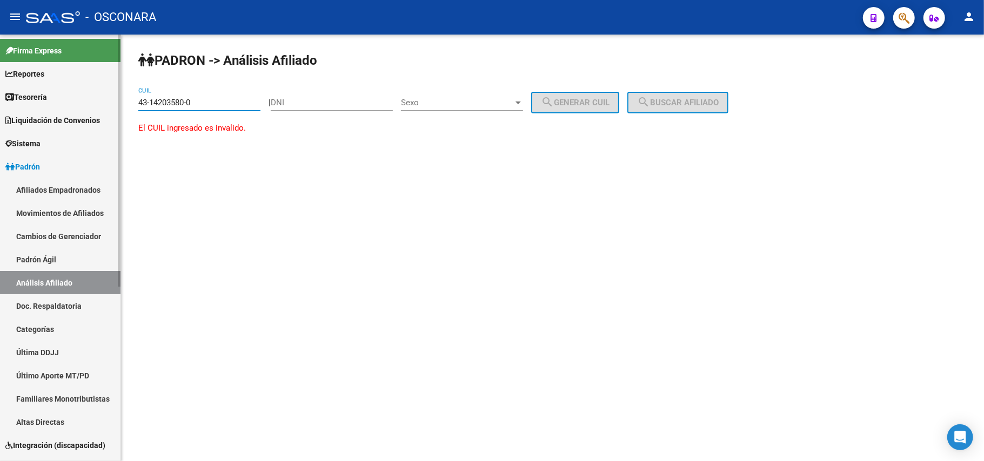
click at [89, 86] on mat-sidenav-container "Firma Express Reportes Tablero de Control Ingresos Percibidos Análisis de todos…" at bounding box center [492, 248] width 984 height 427
paste input "20-35800158-1"
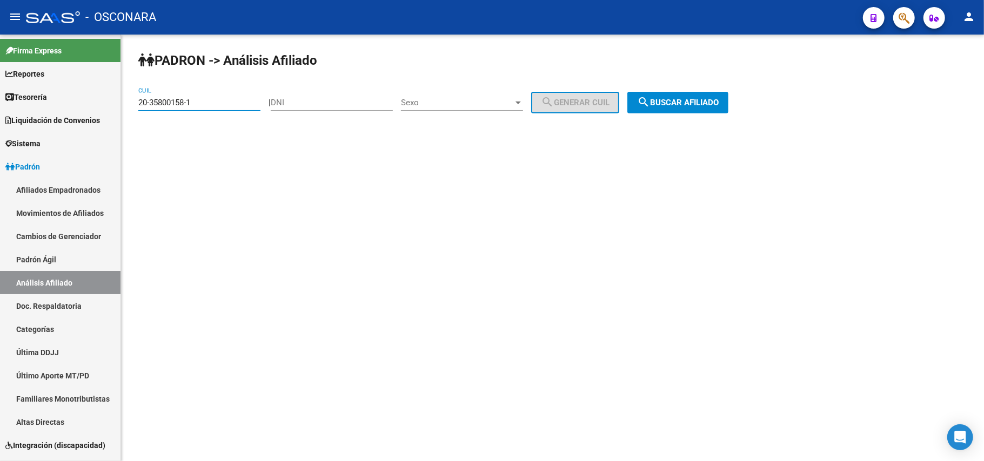
type input "20-35800158-1"
click at [699, 98] on span "search Buscar afiliado" at bounding box center [678, 103] width 82 height 10
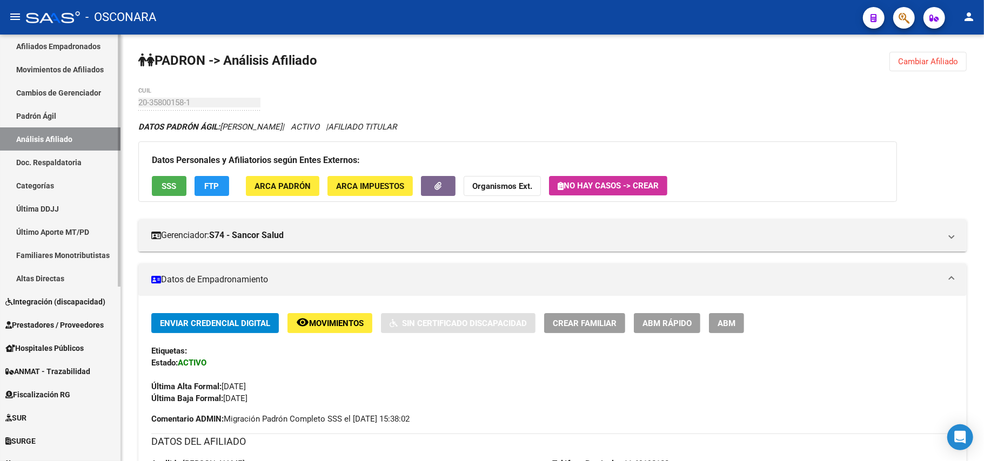
scroll to position [288, 0]
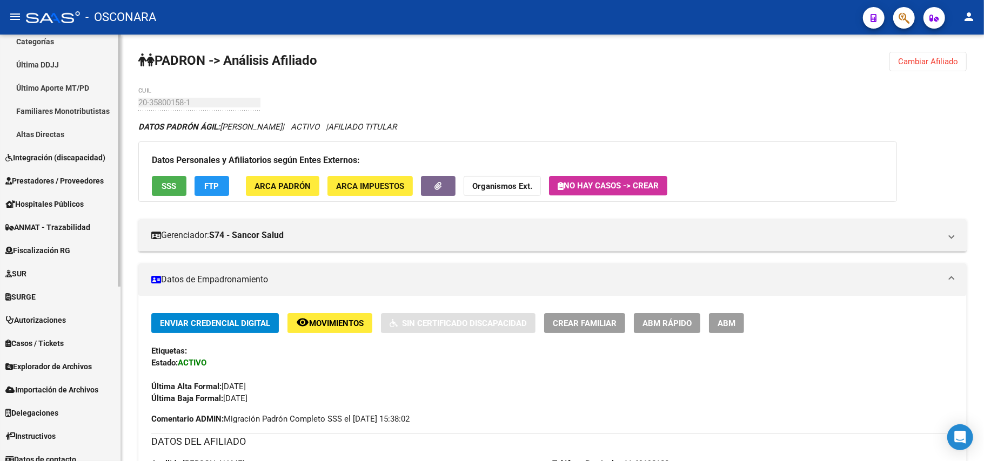
click at [94, 358] on link "Explorador de Archivos" at bounding box center [60, 366] width 120 height 23
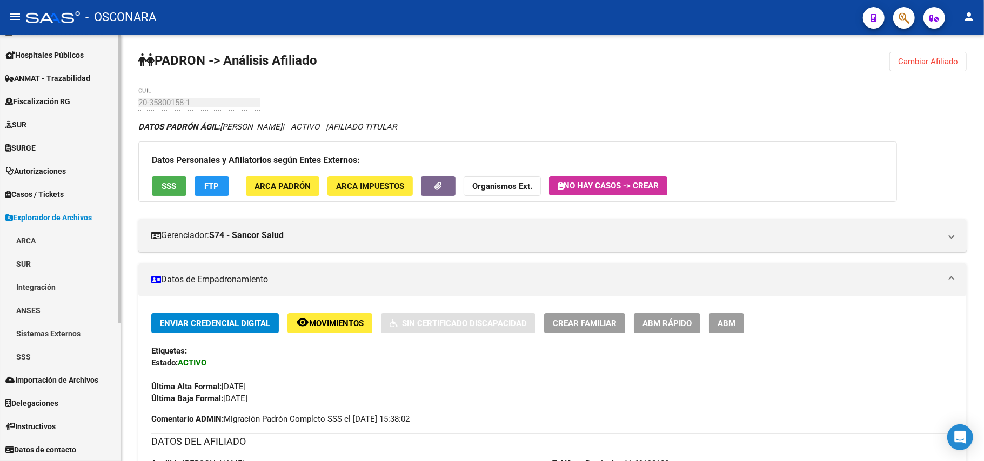
scroll to position [181, 0]
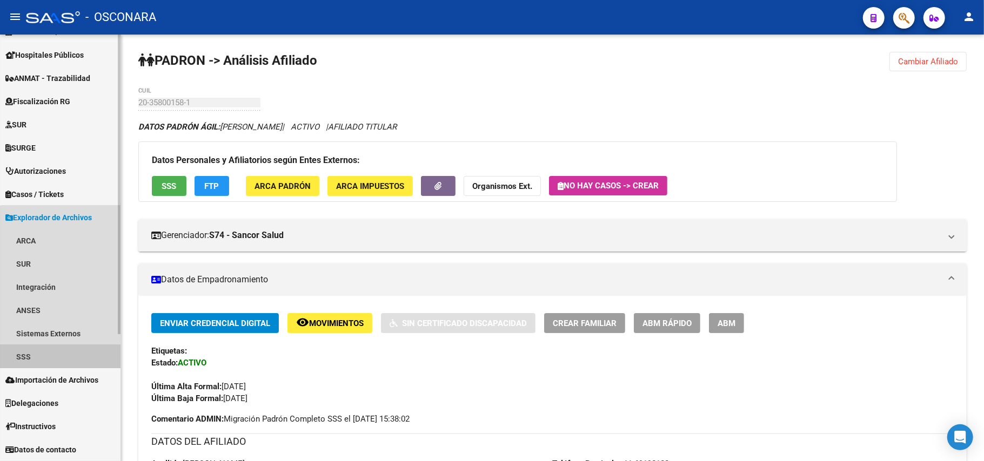
click at [63, 353] on link "SSS" at bounding box center [60, 356] width 120 height 23
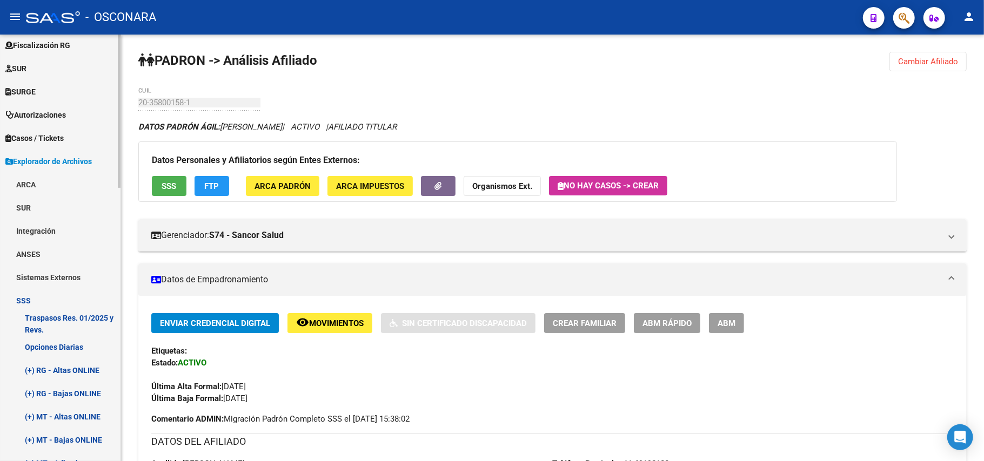
scroll to position [325, 0]
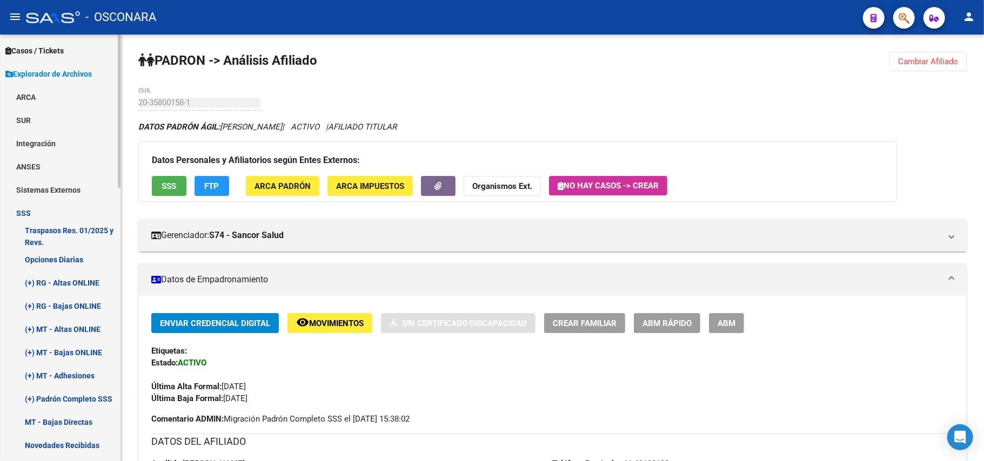
click at [93, 255] on link "Opciones Diarias" at bounding box center [60, 259] width 120 height 23
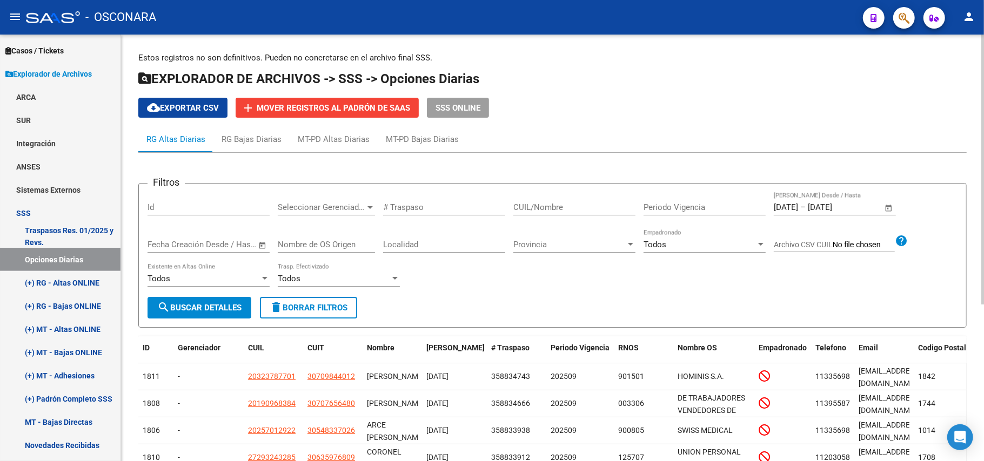
click at [345, 216] on div "Seleccionar Gerenciador Seleccionar Gerenciador" at bounding box center [326, 208] width 97 height 33
click at [351, 208] on span "Seleccionar Gerenciador" at bounding box center [321, 208] width 87 height 10
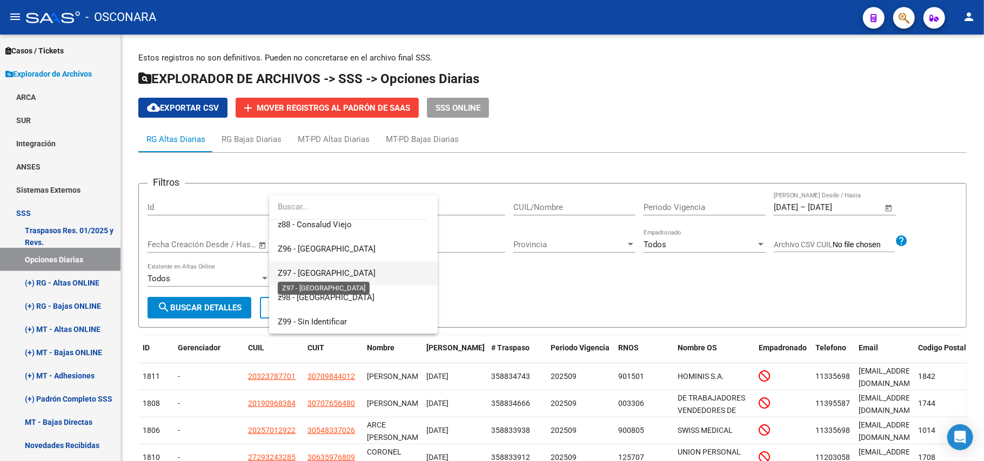
scroll to position [543, 0]
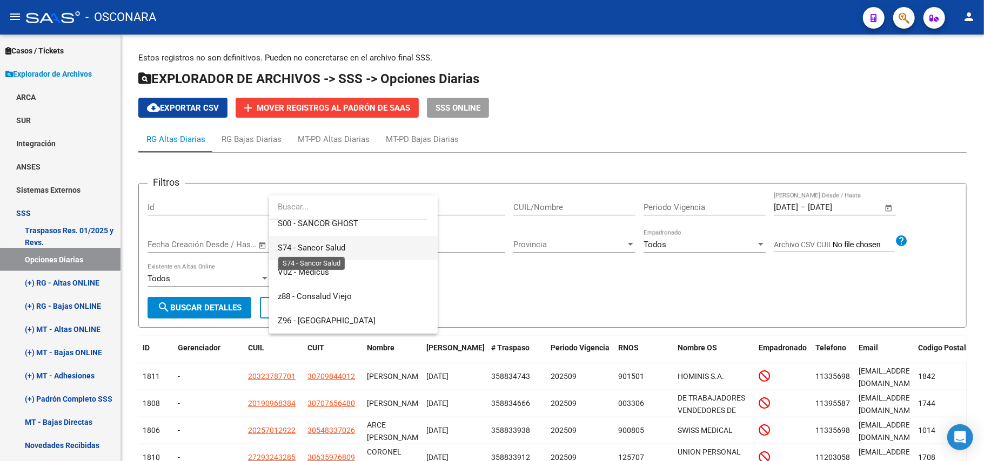
click at [332, 245] on span "S74 - Sancor Salud" at bounding box center [312, 248] width 68 height 10
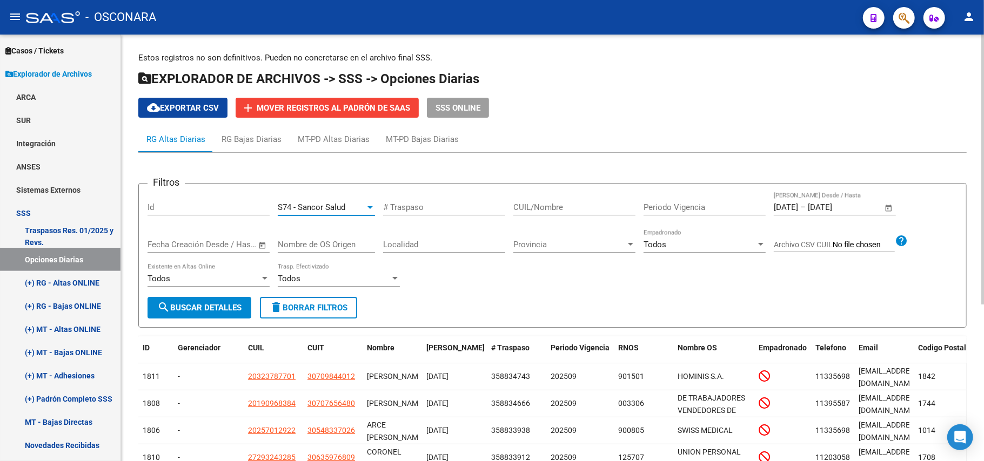
click at [264, 243] on span "Open calendar" at bounding box center [263, 245] width 26 height 26
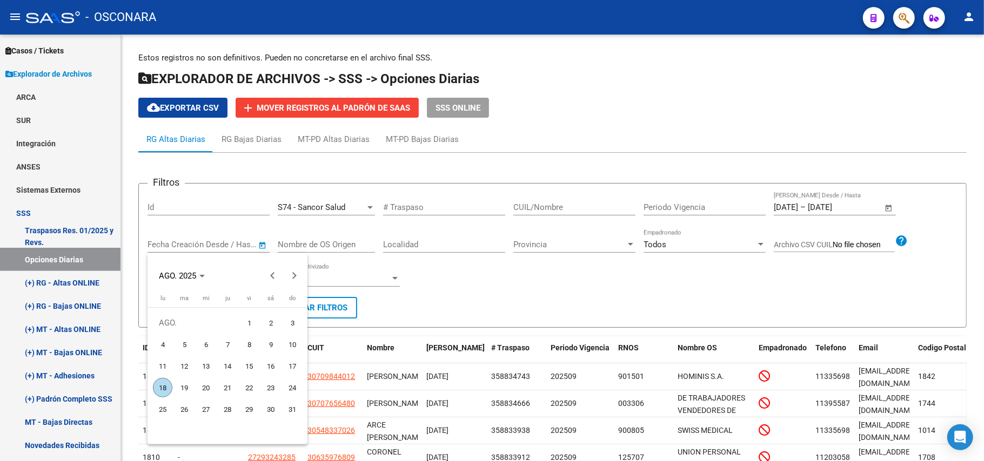
click at [251, 321] on span "1" at bounding box center [248, 322] width 19 height 19
type input "1/8/2025"
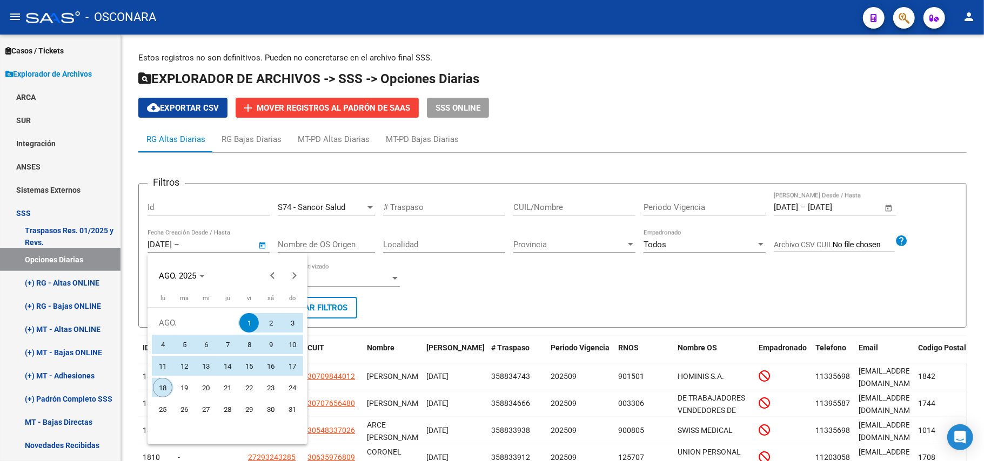
click at [162, 389] on span "18" at bounding box center [162, 387] width 19 height 19
type input "18/8/2025"
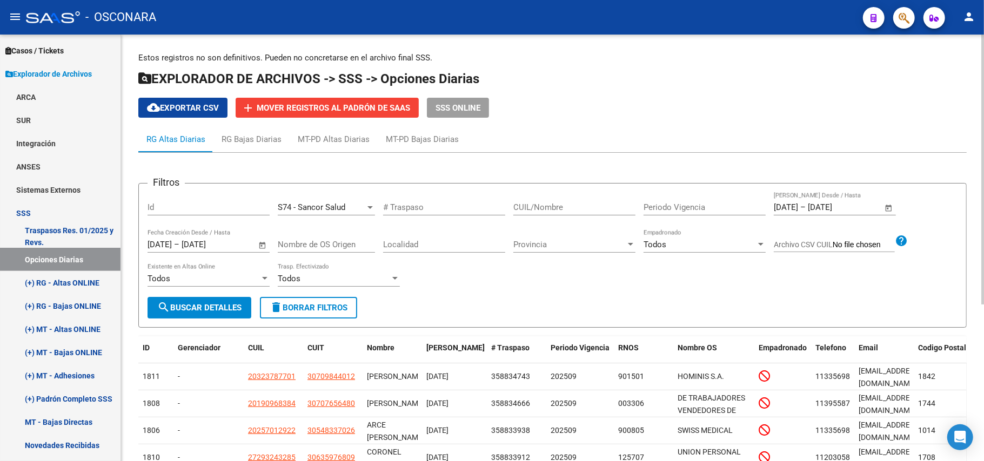
click at [204, 309] on span "search Buscar Detalles" at bounding box center [199, 308] width 84 height 10
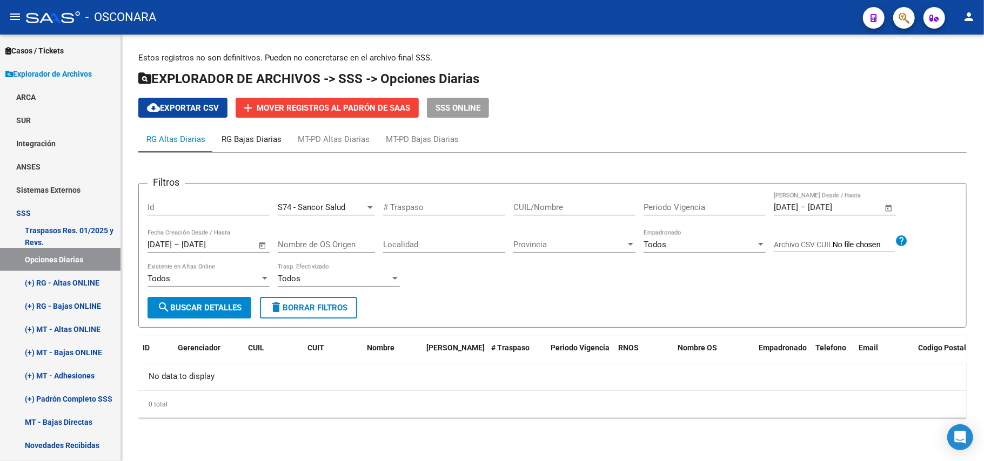
click at [255, 142] on div "RG Bajas Diarias" at bounding box center [251, 139] width 60 height 12
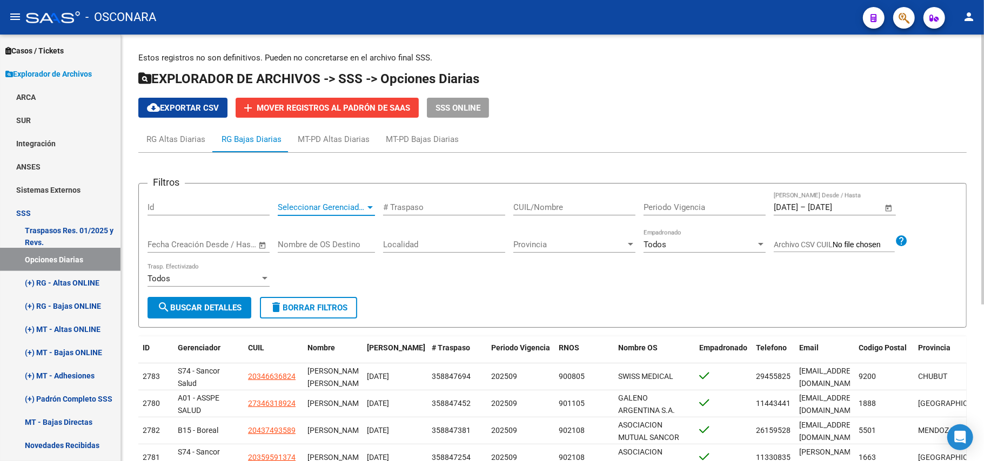
click at [366, 208] on div at bounding box center [370, 207] width 10 height 9
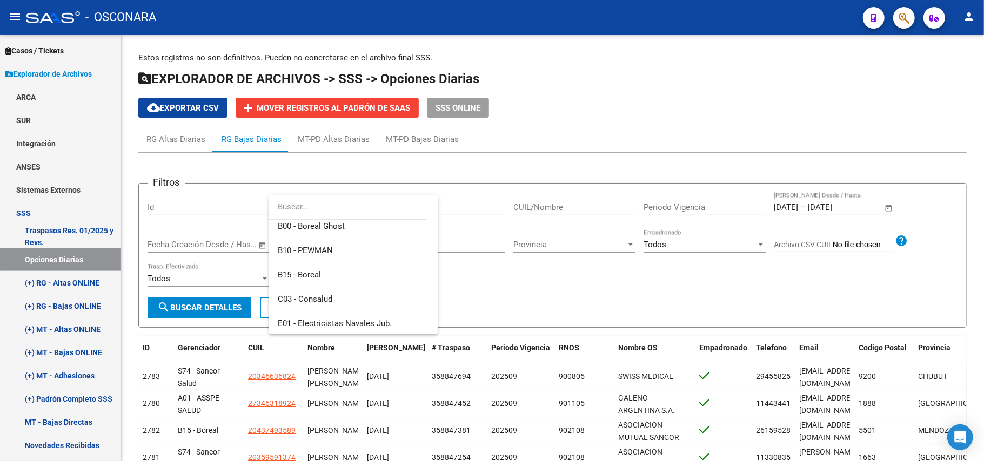
scroll to position [288, 0]
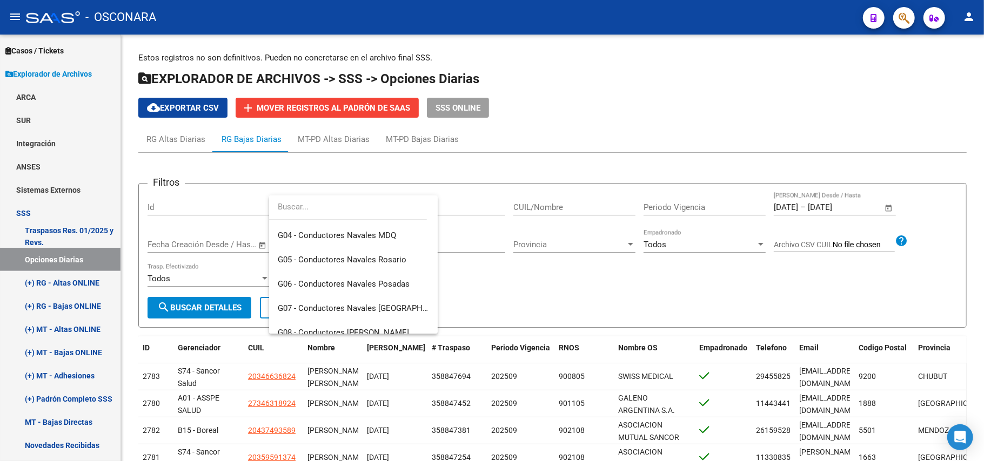
click at [563, 308] on div at bounding box center [492, 230] width 984 height 461
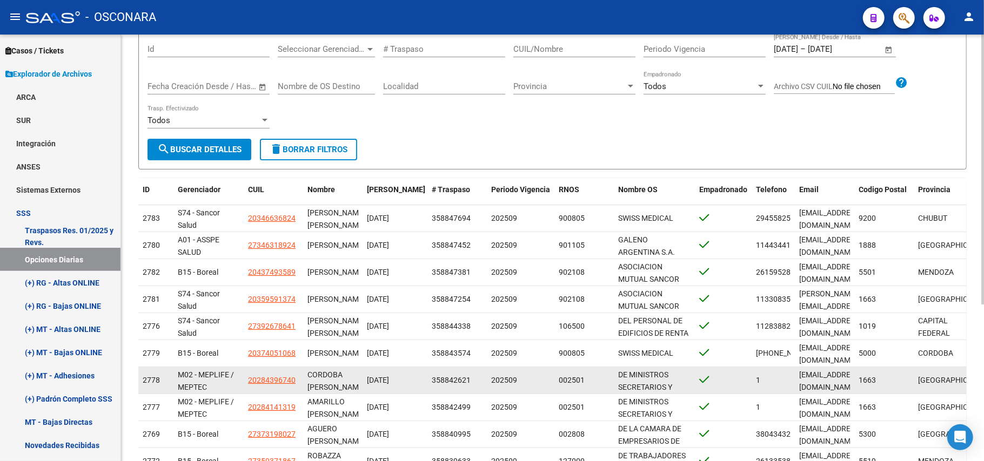
scroll to position [0, 0]
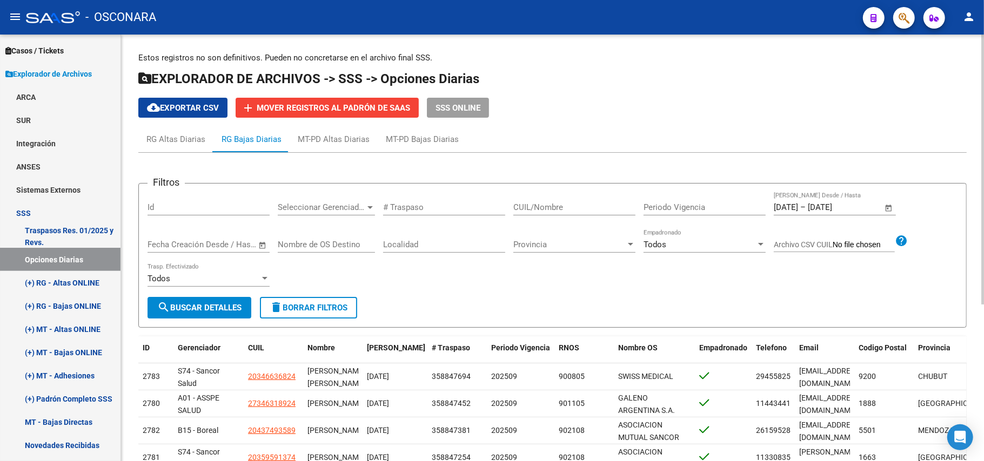
click at [363, 203] on span "Seleccionar Gerenciador" at bounding box center [321, 208] width 87 height 10
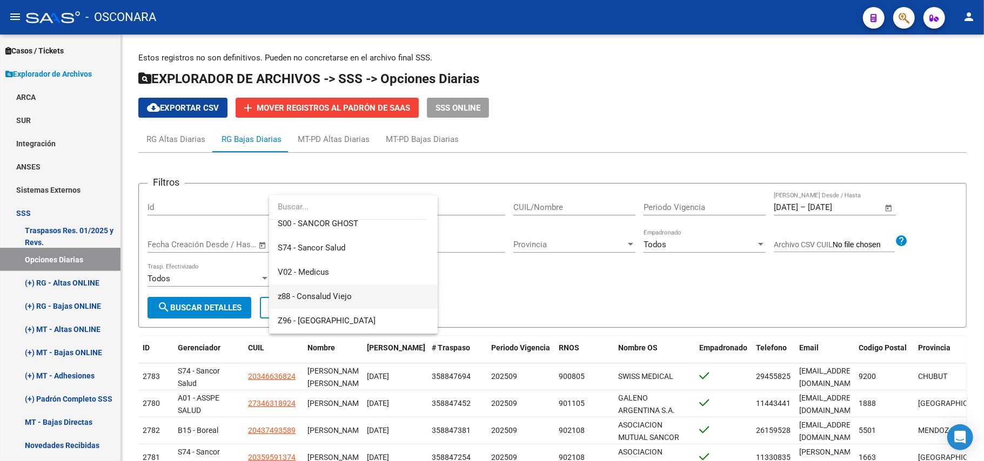
scroll to position [471, 0]
click at [340, 318] on span "S74 - Sancor Salud" at bounding box center [312, 320] width 68 height 10
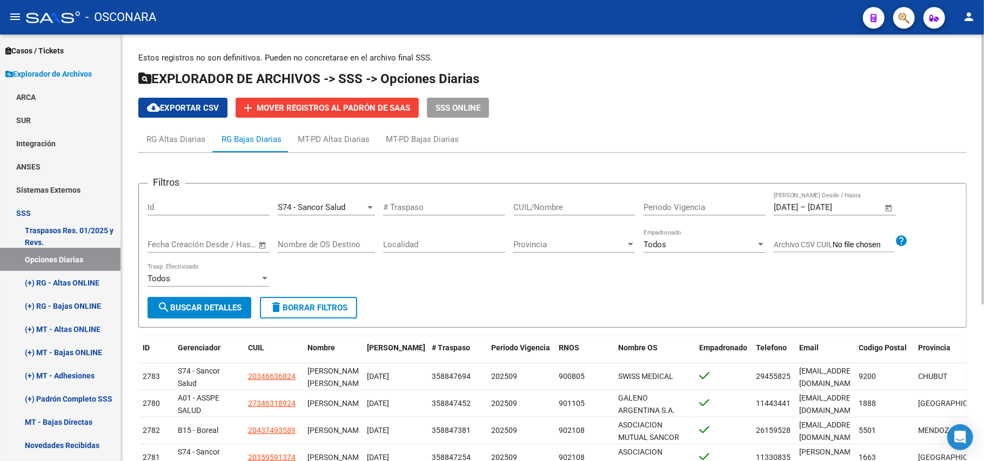
click at [259, 247] on span "Open calendar" at bounding box center [263, 245] width 26 height 26
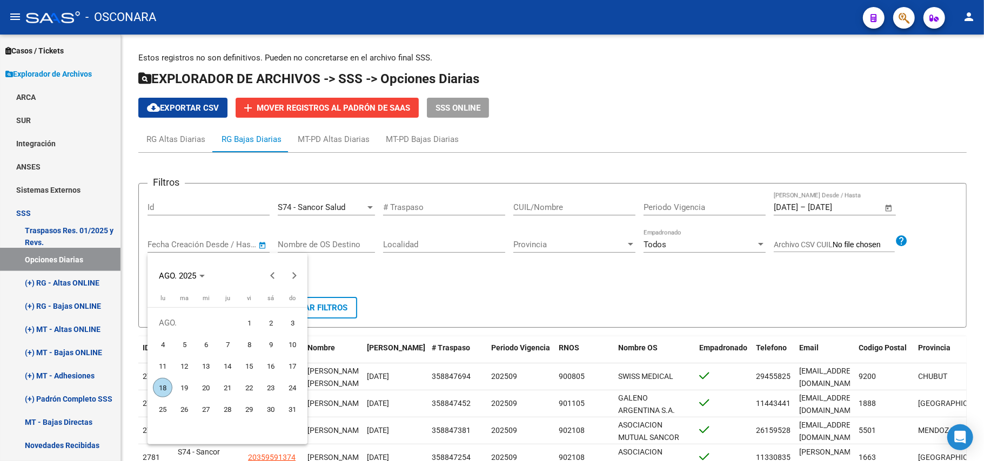
click at [247, 326] on span "1" at bounding box center [248, 322] width 19 height 19
type input "1/8/2025"
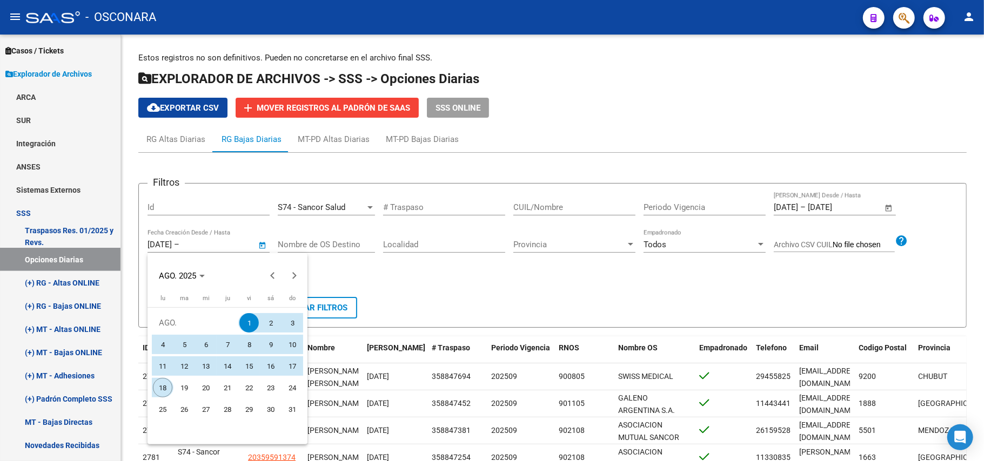
click at [161, 387] on span "18" at bounding box center [162, 387] width 19 height 19
type input "18/8/2025"
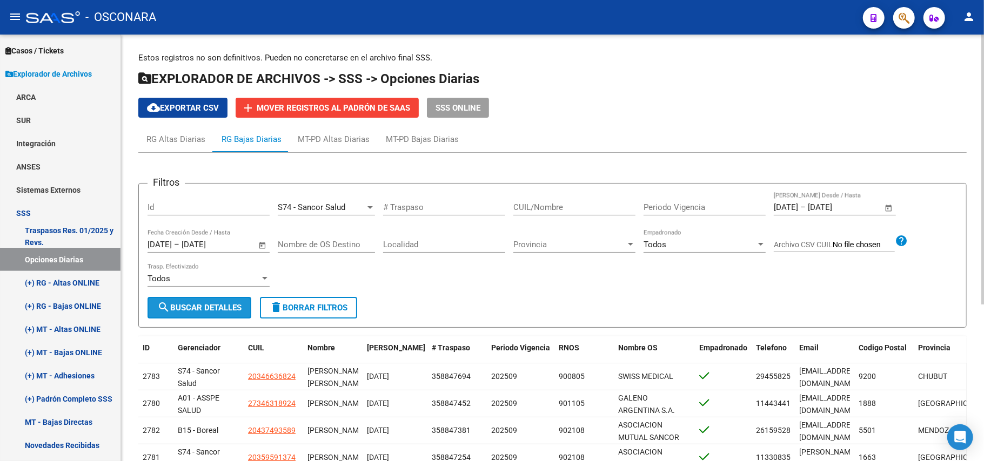
click at [216, 307] on span "search Buscar Detalles" at bounding box center [199, 308] width 84 height 10
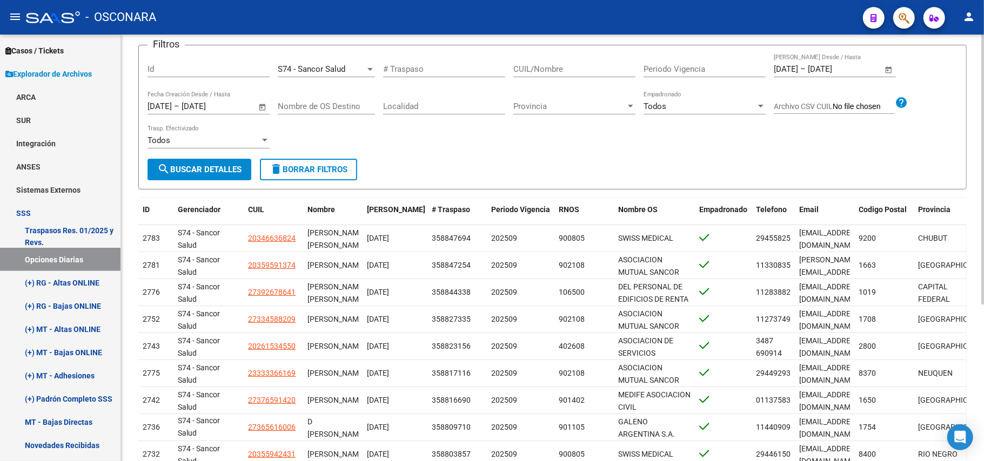
scroll to position [32, 0]
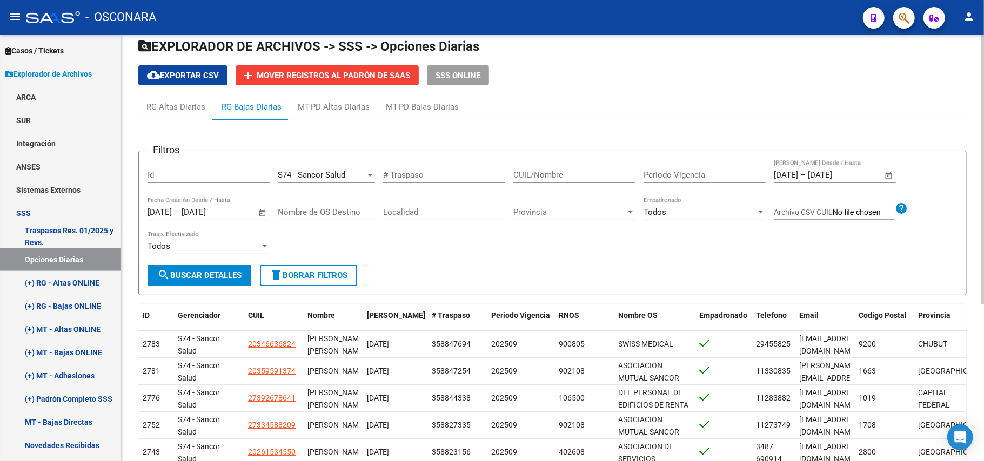
click at [193, 71] on span "cloud_download Exportar CSV" at bounding box center [183, 76] width 72 height 10
click at [411, 108] on div "MT-PD Bajas Diarias" at bounding box center [422, 107] width 73 height 12
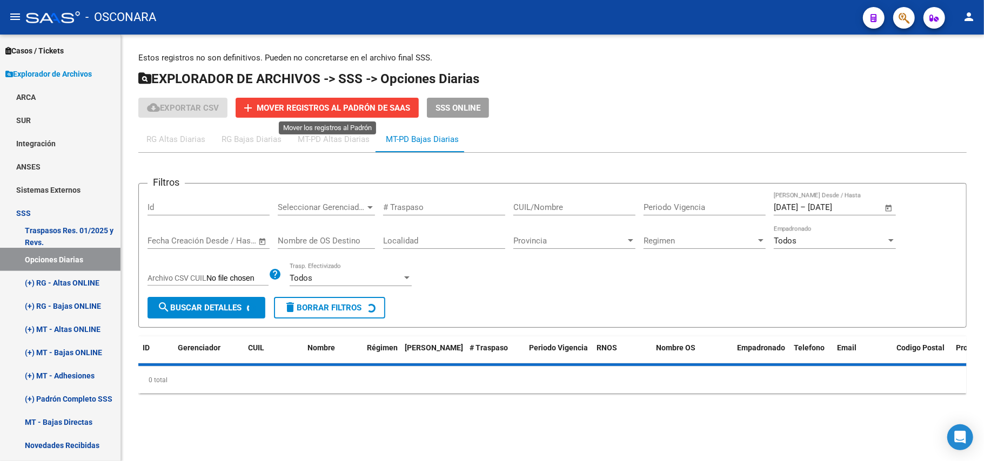
scroll to position [0, 0]
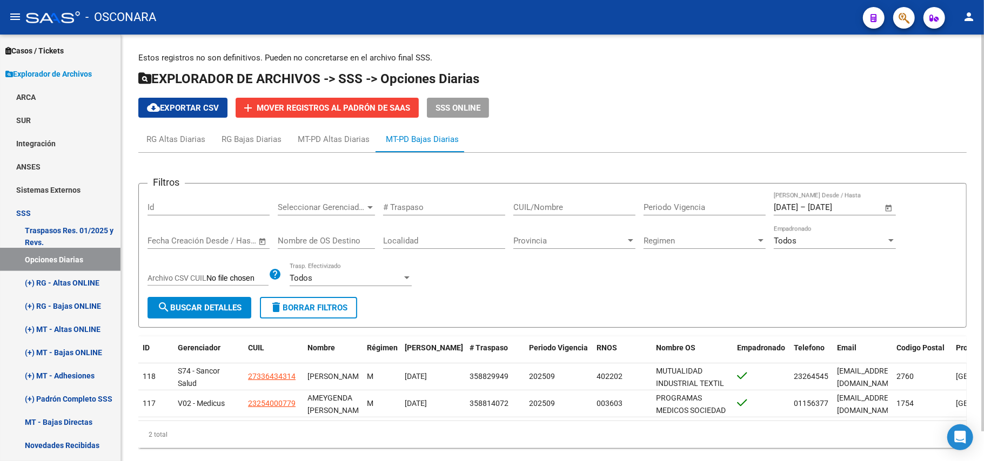
click at [369, 206] on div at bounding box center [369, 207] width 5 height 3
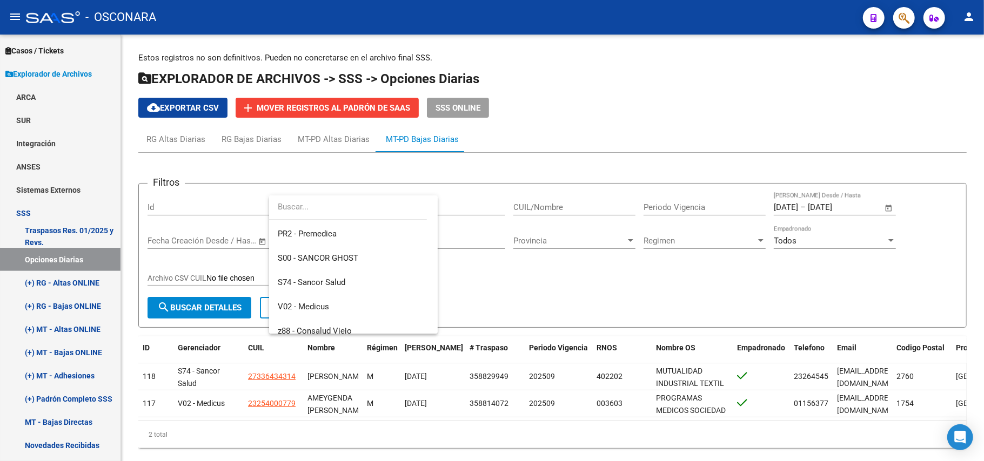
scroll to position [471, 0]
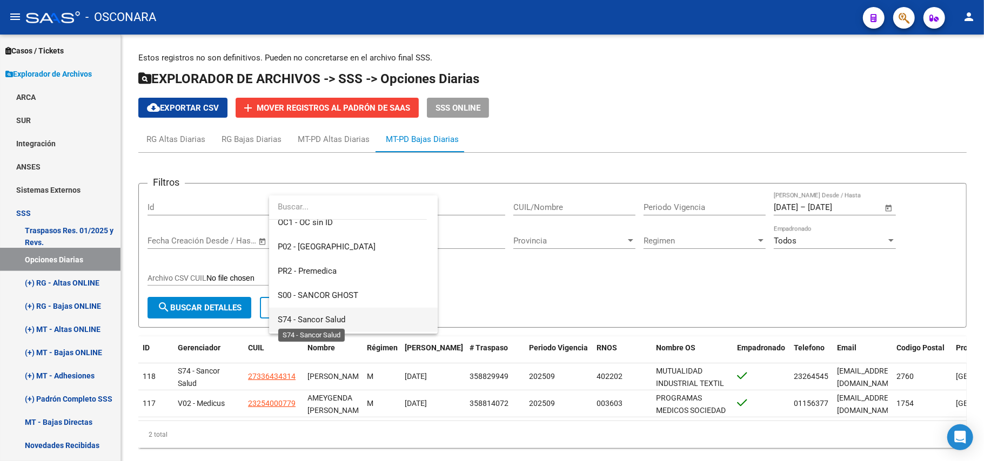
click at [327, 320] on span "S74 - Sancor Salud" at bounding box center [312, 320] width 68 height 10
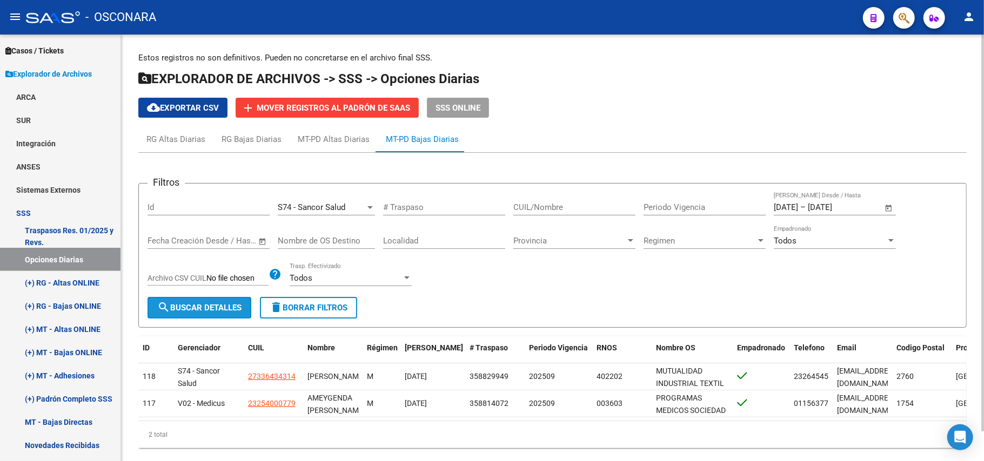
click at [210, 300] on button "search Buscar Detalles" at bounding box center [199, 308] width 104 height 22
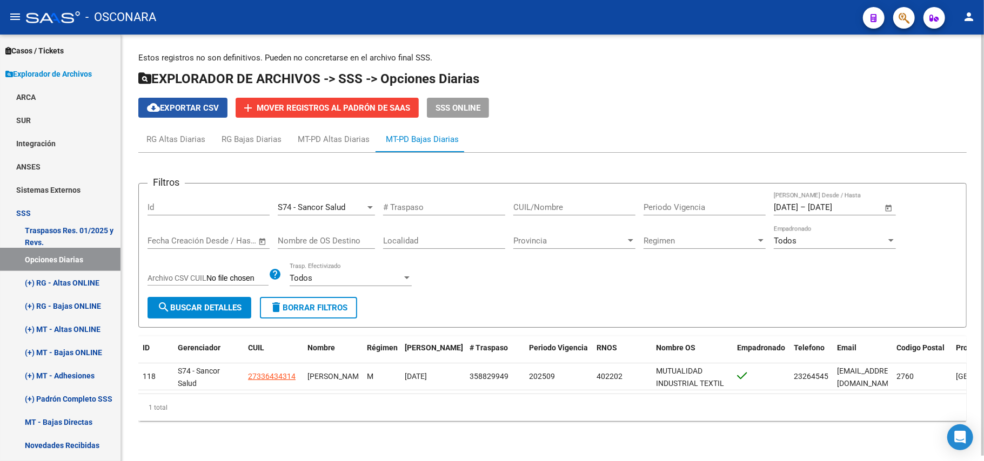
click at [188, 106] on span "cloud_download Exportar CSV" at bounding box center [183, 108] width 72 height 10
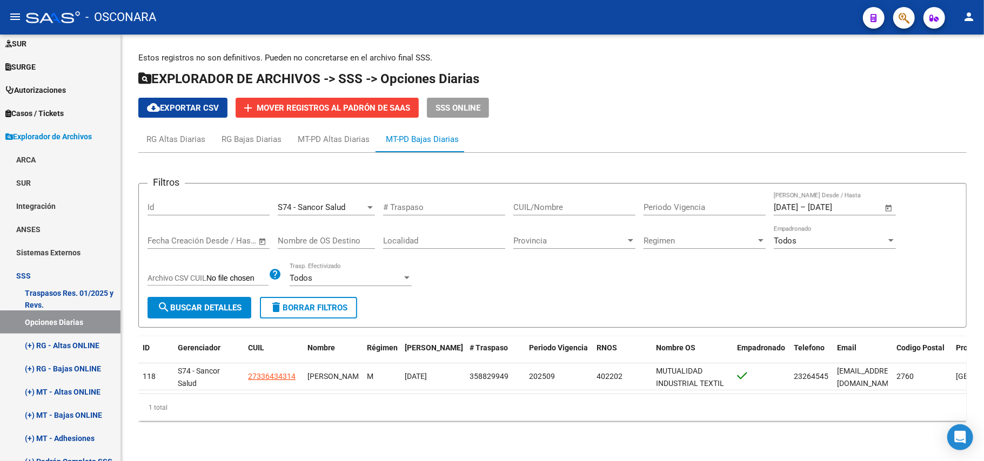
scroll to position [181, 0]
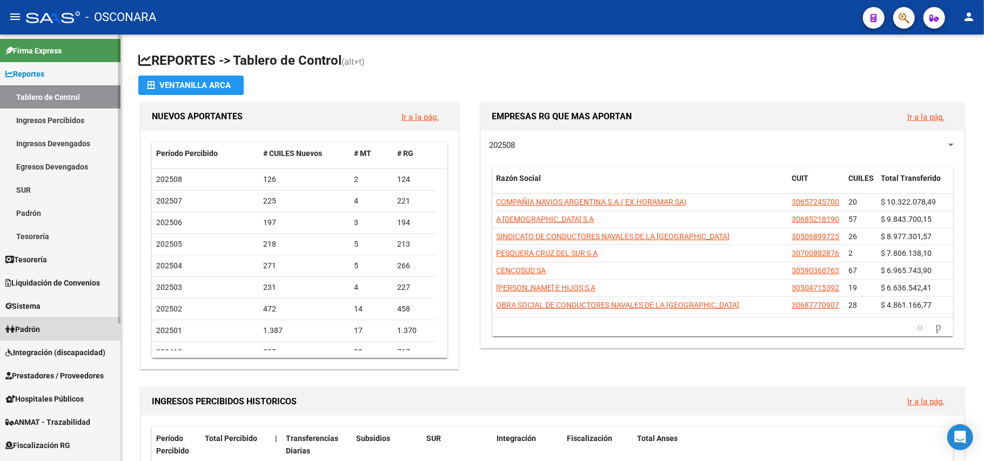
click at [40, 325] on span "Padrón" at bounding box center [22, 330] width 35 height 12
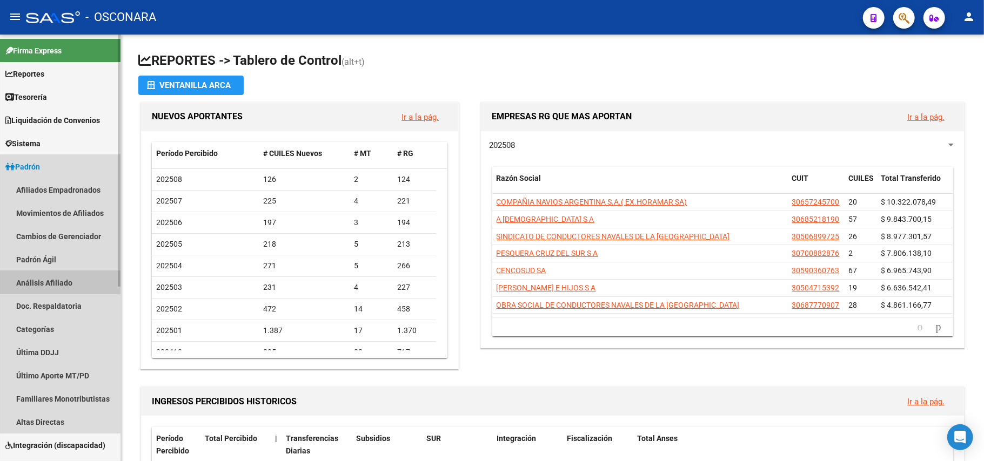
click at [48, 274] on link "Análisis Afiliado" at bounding box center [60, 282] width 120 height 23
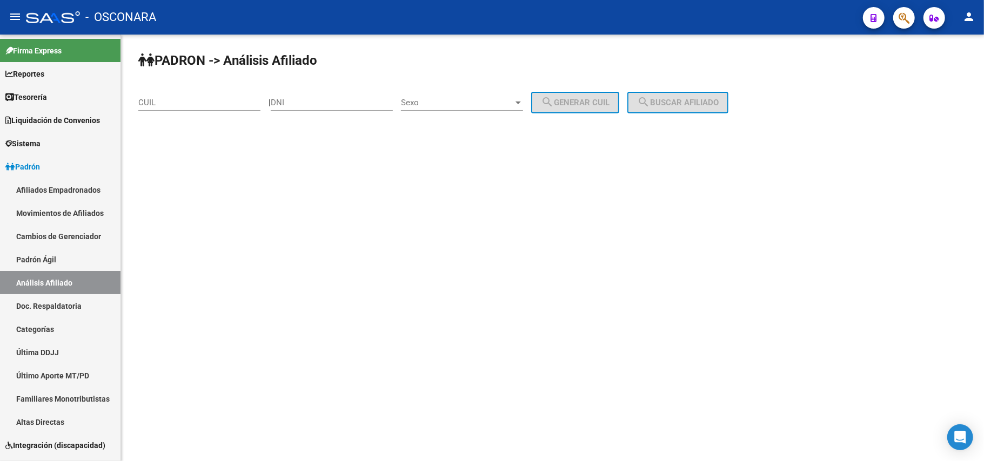
click at [333, 109] on div "DNI" at bounding box center [332, 98] width 122 height 23
click at [339, 96] on div "DNI" at bounding box center [332, 98] width 122 height 23
type input "37180224"
click at [523, 95] on div "Sexo Sexo" at bounding box center [462, 98] width 122 height 23
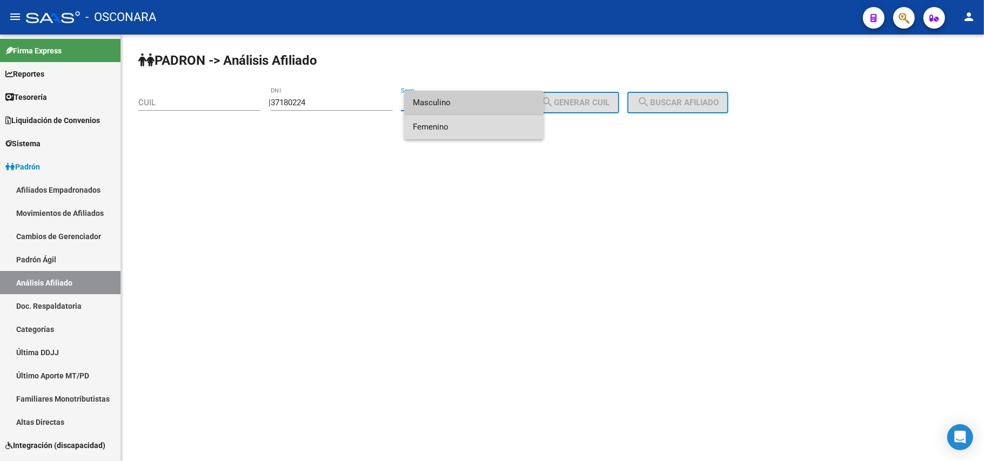
click at [433, 118] on span "Femenino" at bounding box center [474, 127] width 122 height 24
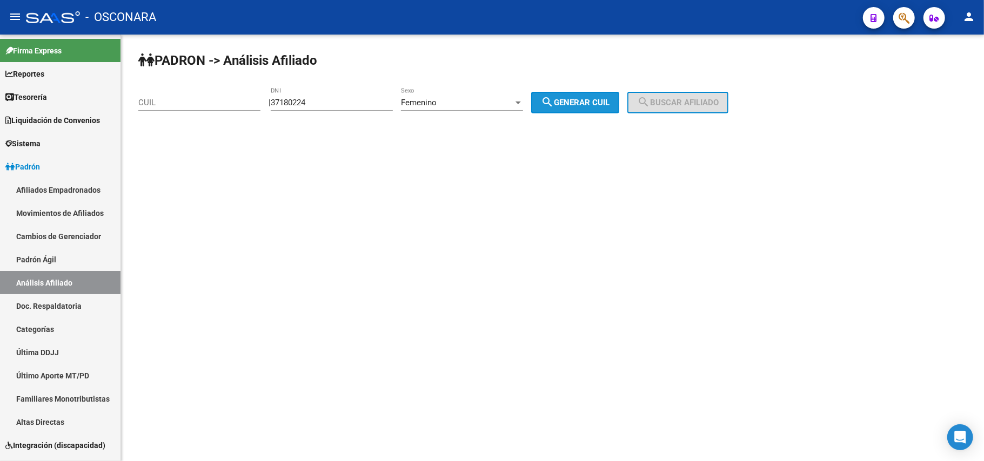
drag, startPoint x: 553, startPoint y: 102, endPoint x: 577, endPoint y: 102, distance: 23.8
click at [554, 100] on mat-icon "search" at bounding box center [547, 102] width 13 height 13
type input "27-37180224-5"
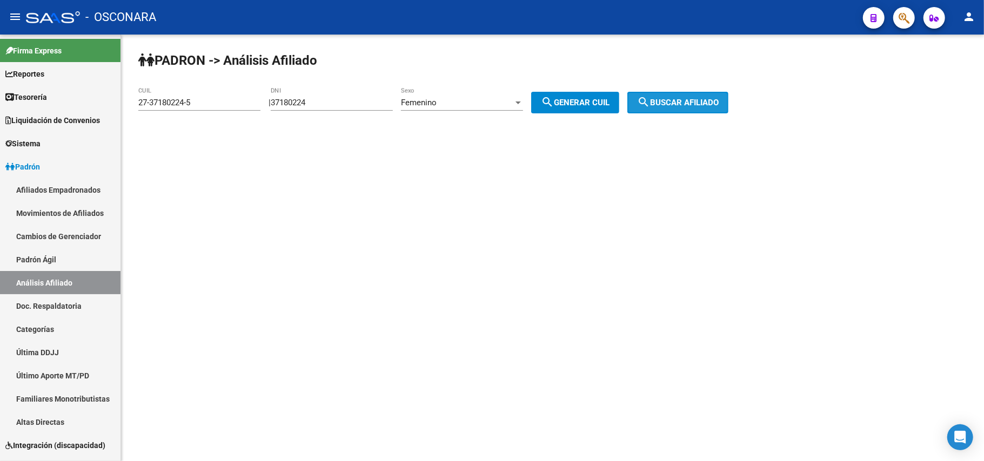
click at [668, 98] on span "search Buscar afiliado" at bounding box center [678, 103] width 82 height 10
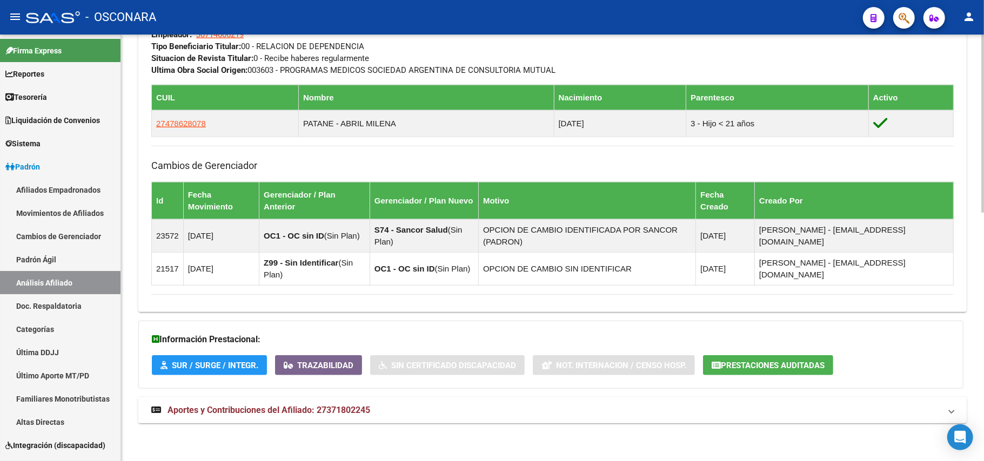
click at [311, 407] on span "Aportes y Contribuciones del Afiliado: 27371802245" at bounding box center [268, 410] width 203 height 10
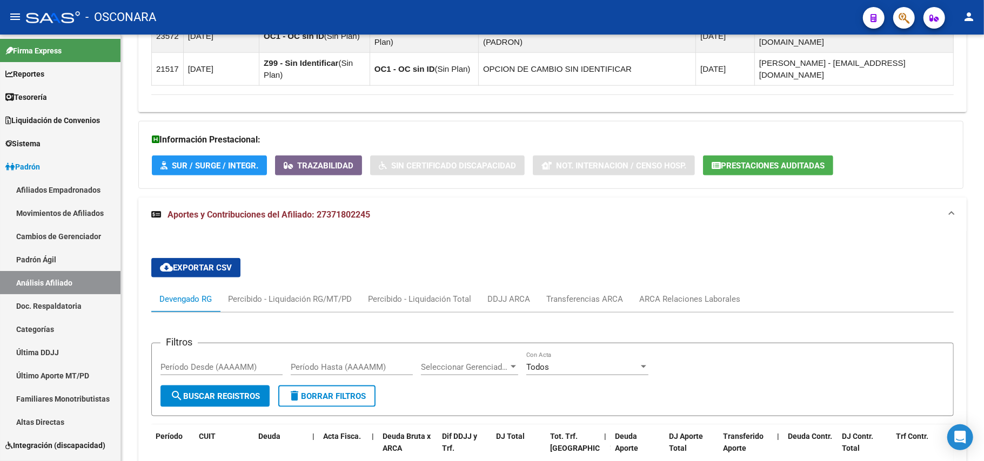
scroll to position [792, 0]
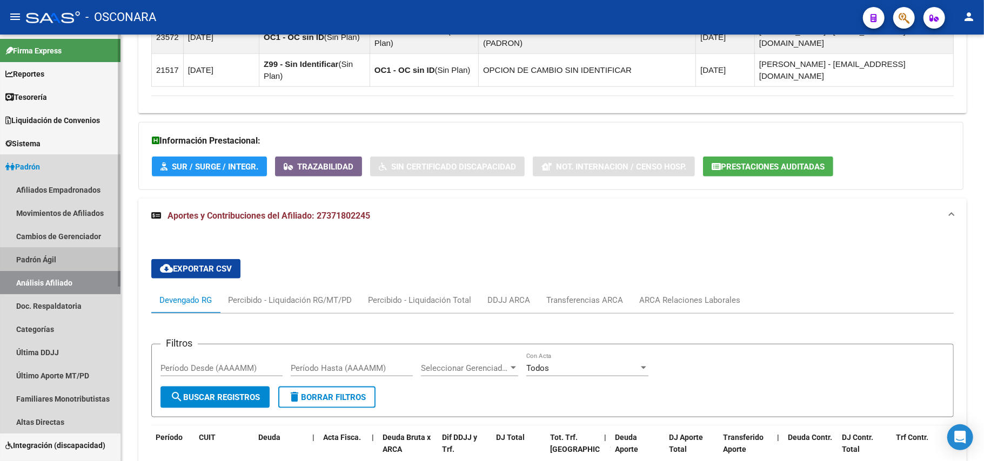
click at [63, 254] on link "Padrón Ágil" at bounding box center [60, 259] width 120 height 23
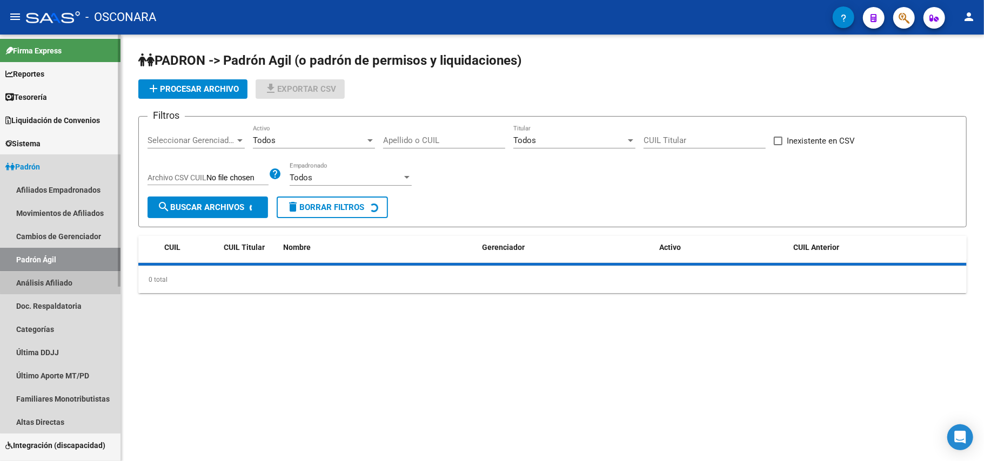
click at [80, 283] on link "Análisis Afiliado" at bounding box center [60, 282] width 120 height 23
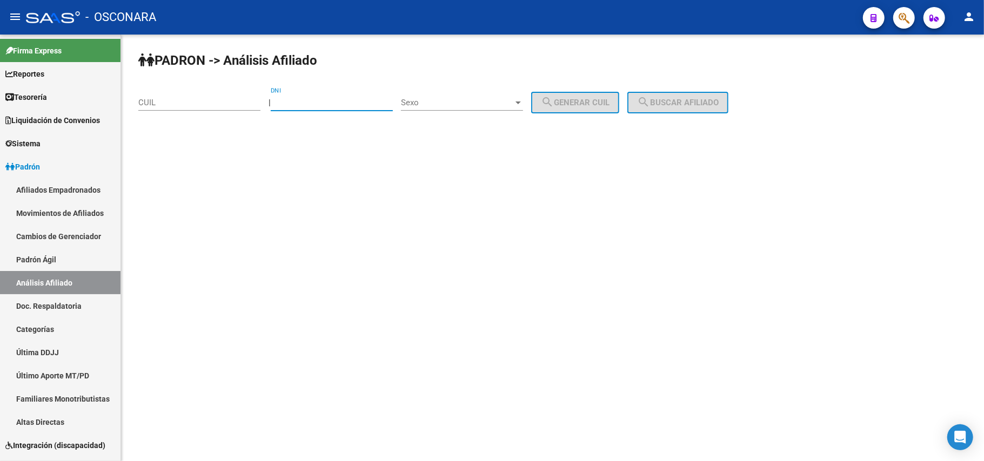
click at [314, 98] on input "DNI" at bounding box center [332, 103] width 122 height 10
type input "36206689"
click at [506, 98] on span "Sexo" at bounding box center [457, 103] width 112 height 10
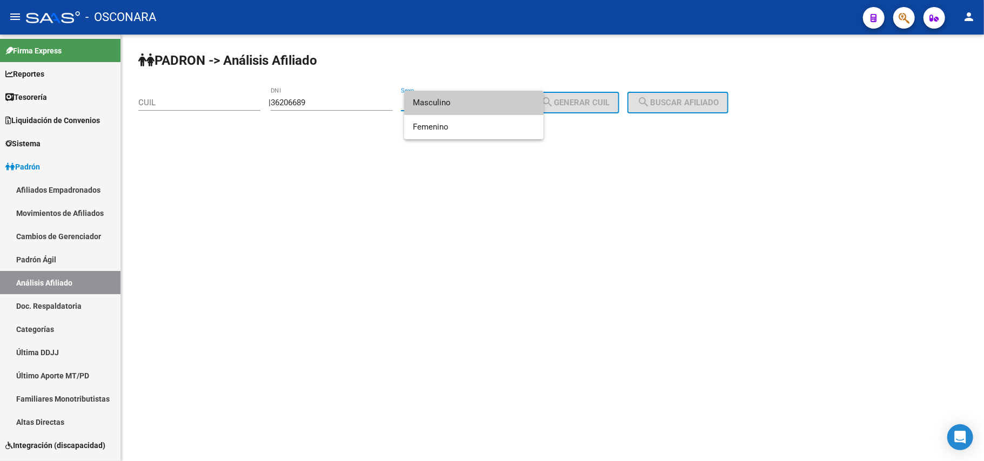
click at [475, 103] on span "Masculino" at bounding box center [474, 103] width 122 height 24
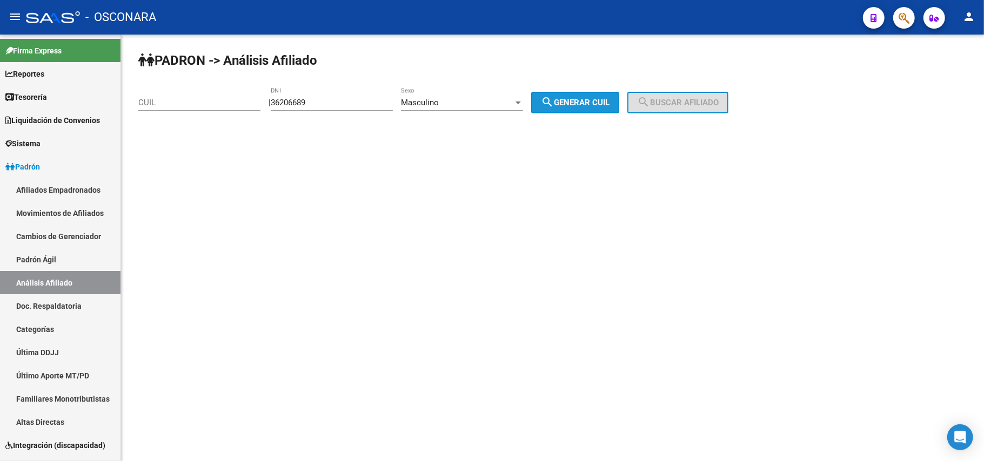
drag, startPoint x: 602, startPoint y: 100, endPoint x: 656, endPoint y: 100, distance: 54.0
click at [603, 100] on span "search Generar CUIL" at bounding box center [575, 103] width 69 height 10
type input "20-36206689-2"
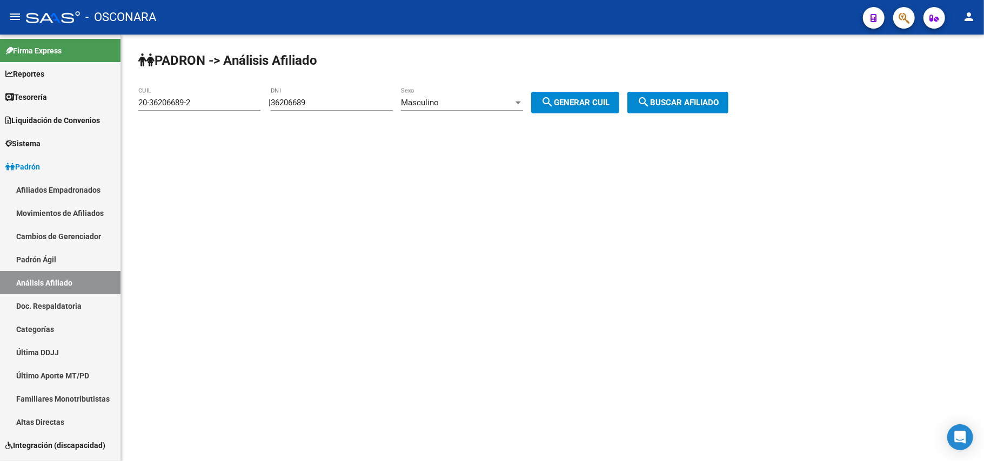
click at [706, 100] on span "search Buscar afiliado" at bounding box center [678, 103] width 82 height 10
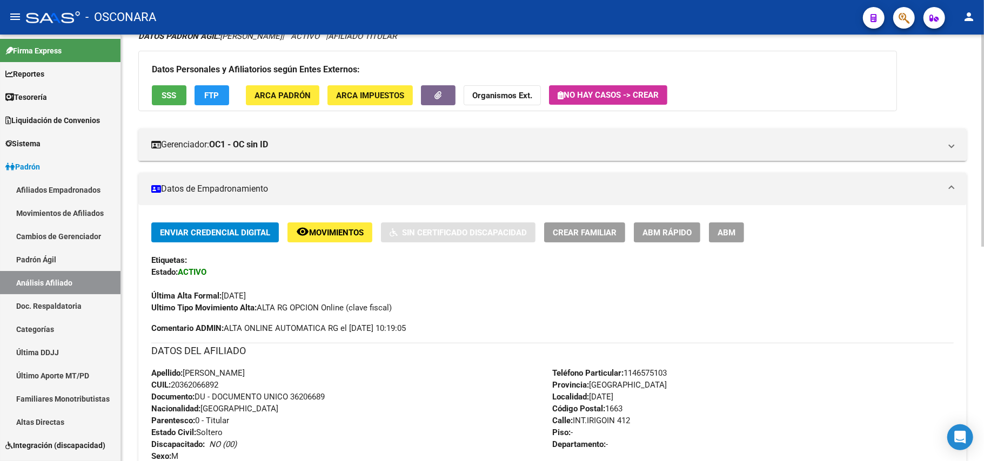
scroll to position [216, 0]
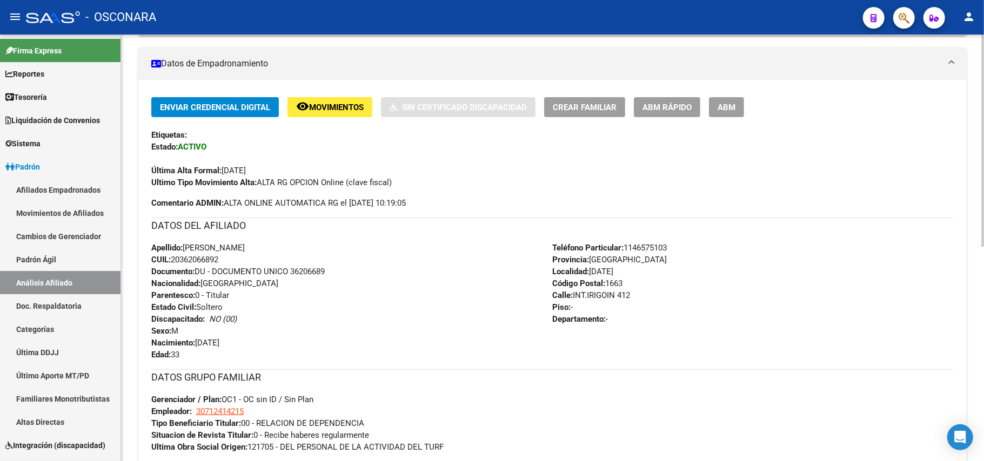
click at [262, 182] on span "Ultimo Tipo Movimiento Alta: ALTA RG OPCION Online (clave fiscal)" at bounding box center [271, 183] width 240 height 10
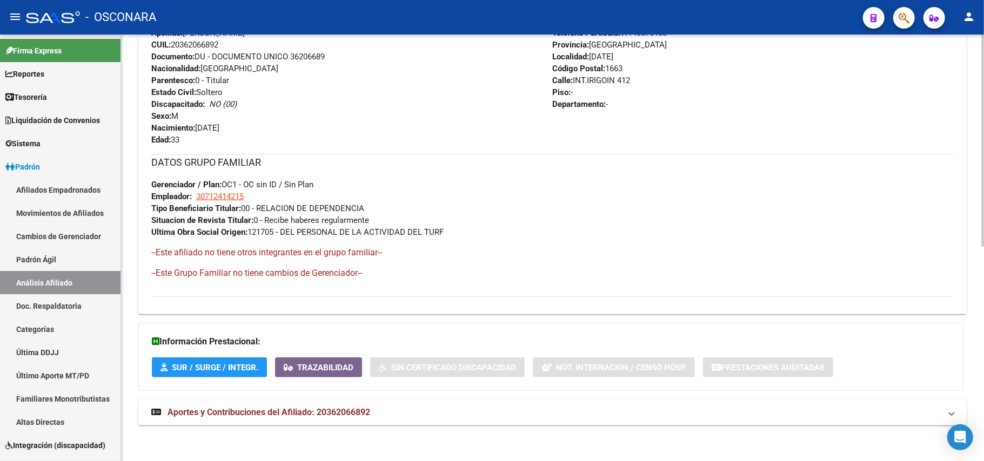
scroll to position [433, 0]
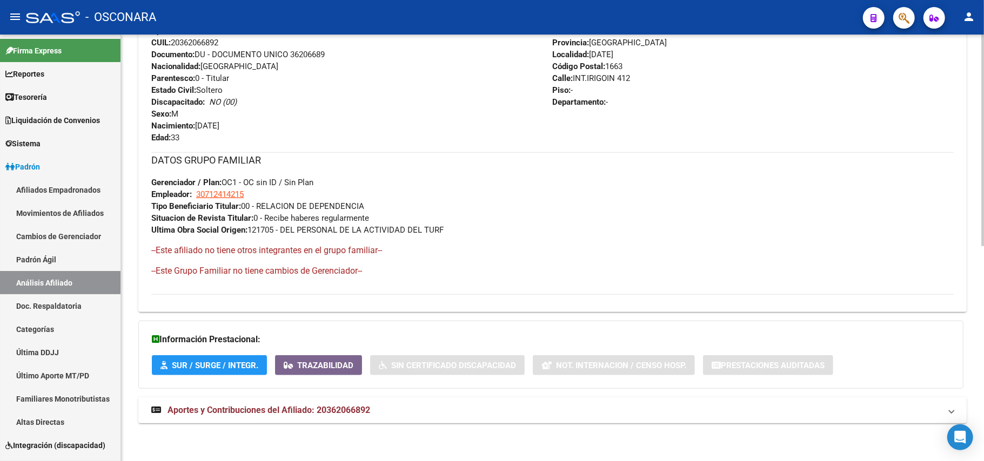
click at [323, 411] on span "Aportes y Contribuciones del Afiliado: 20362066892" at bounding box center [268, 410] width 203 height 10
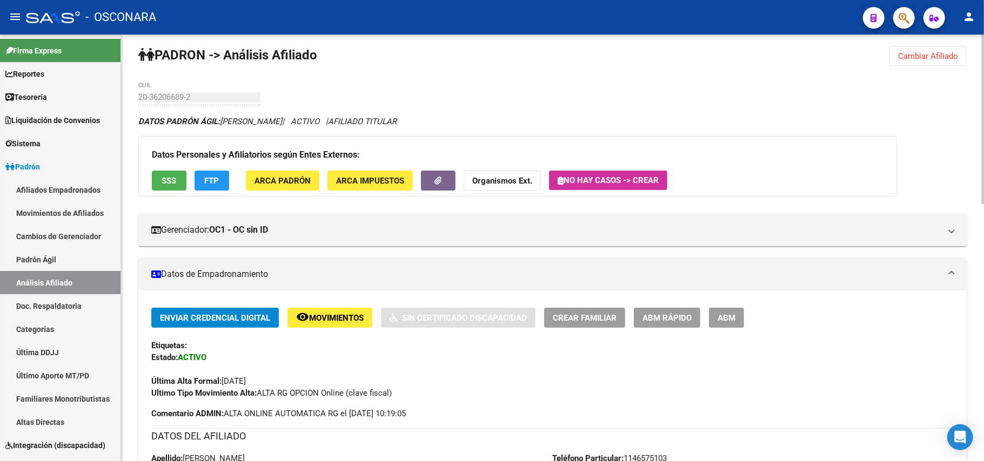
scroll to position [0, 0]
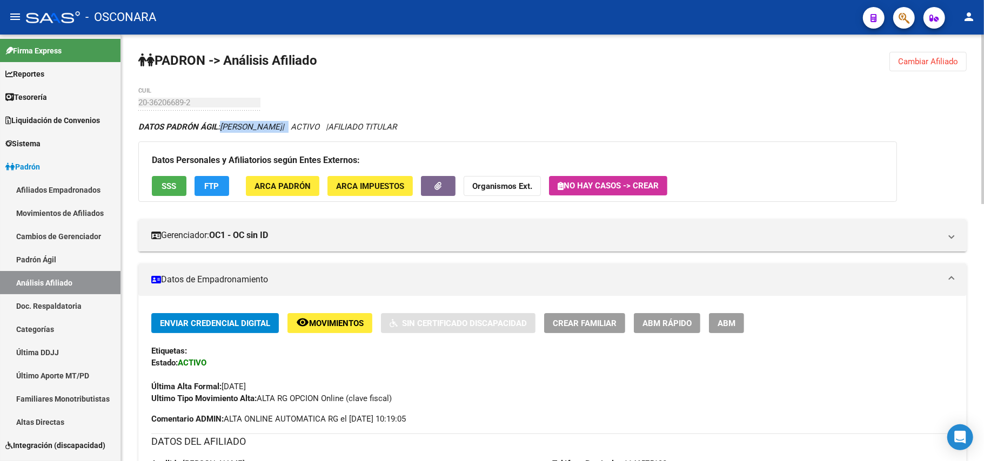
drag, startPoint x: 219, startPoint y: 126, endPoint x: 329, endPoint y: 124, distance: 110.7
click at [329, 124] on icon "DATOS PADRÓN ÁGIL: [PERSON_NAME] | ACTIVO | AFILIADO TITULAR" at bounding box center [267, 127] width 258 height 10
click at [170, 194] on button "SSS" at bounding box center [169, 186] width 35 height 20
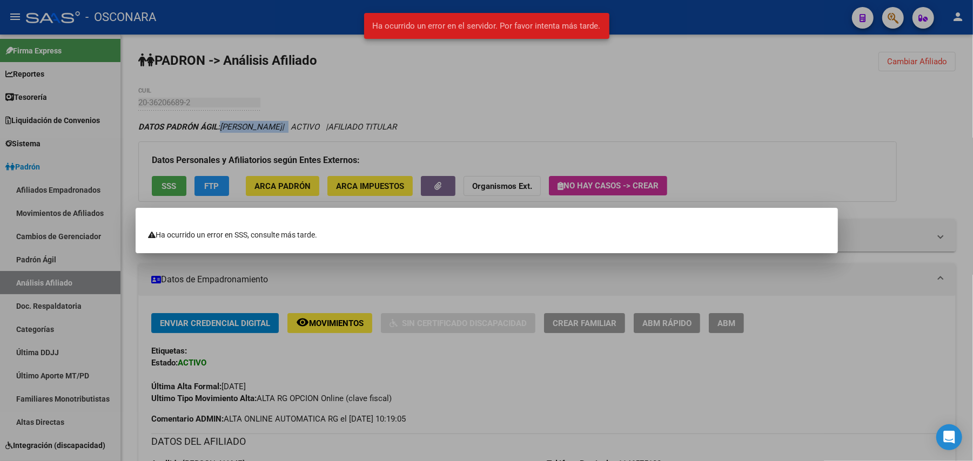
click at [364, 128] on div at bounding box center [486, 230] width 973 height 461
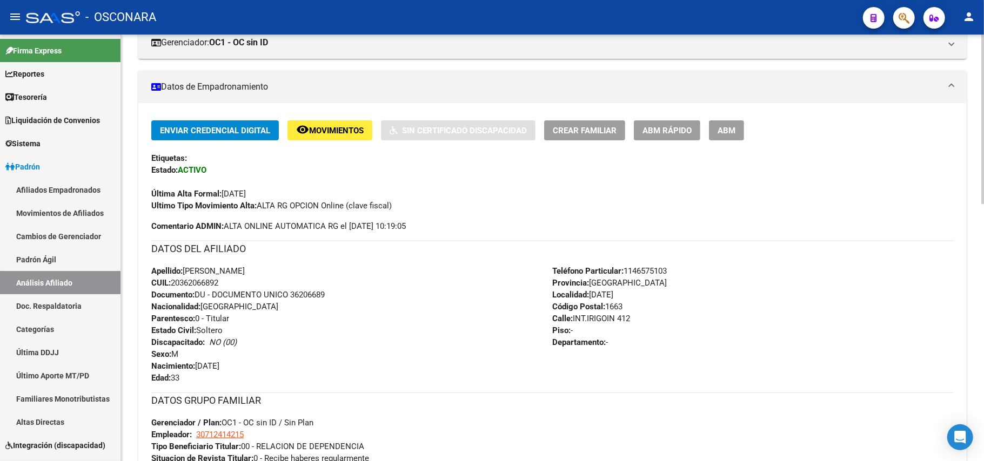
scroll to position [360, 0]
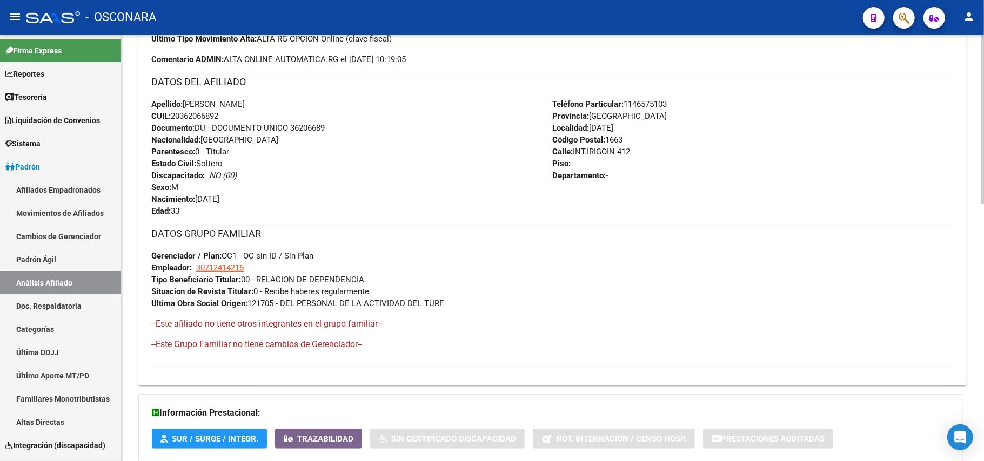
drag, startPoint x: 223, startPoint y: 119, endPoint x: 173, endPoint y: 115, distance: 49.3
click at [173, 115] on span "CUIL: 20362066892" at bounding box center [184, 116] width 67 height 10
copy span "20362066892"
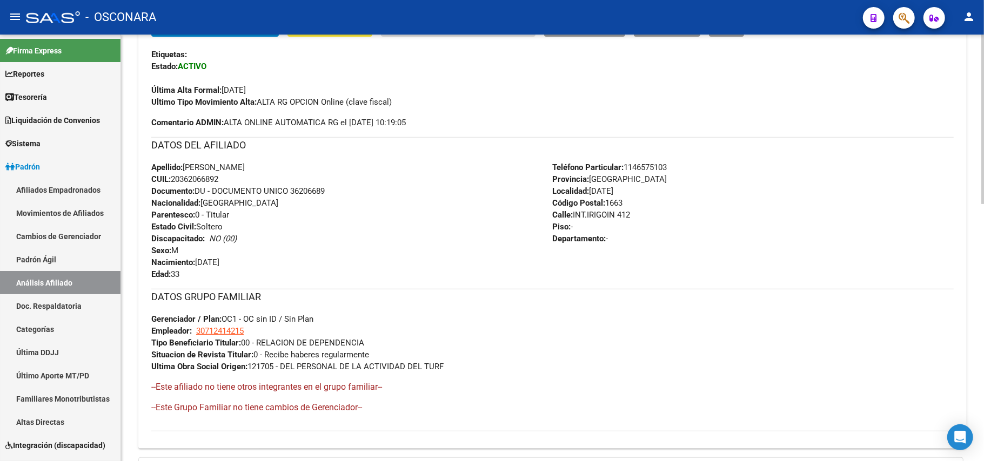
scroll to position [216, 0]
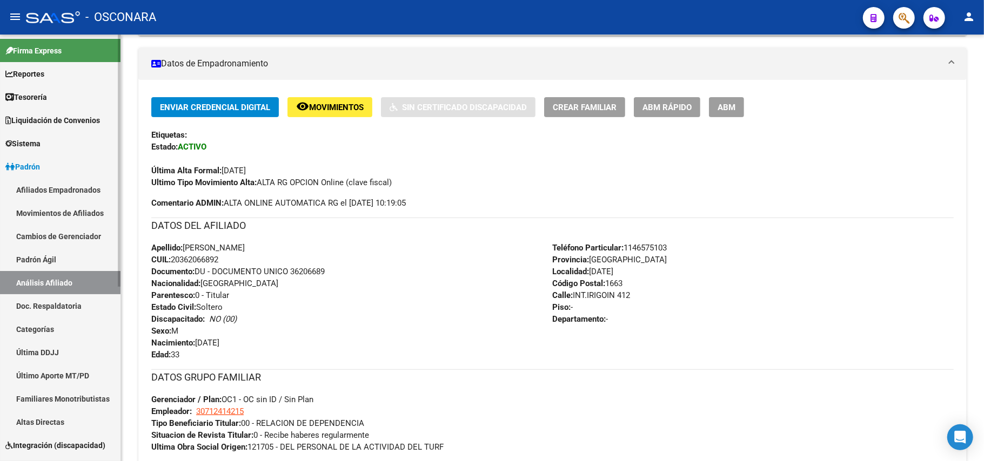
drag, startPoint x: 70, startPoint y: 244, endPoint x: 68, endPoint y: 255, distance: 11.5
click at [70, 245] on link "Cambios de Gerenciador" at bounding box center [60, 236] width 120 height 23
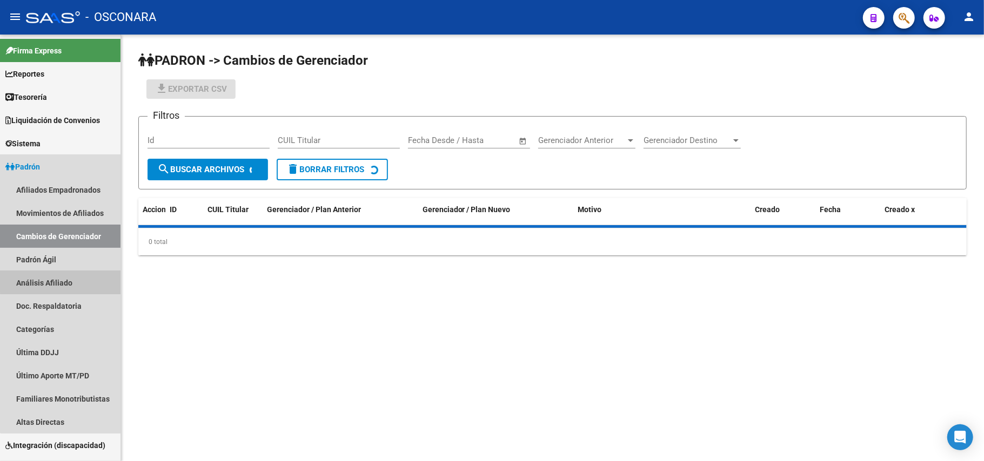
drag, startPoint x: 70, startPoint y: 275, endPoint x: 240, endPoint y: 223, distance: 177.5
click at [72, 277] on link "Análisis Afiliado" at bounding box center [60, 282] width 120 height 23
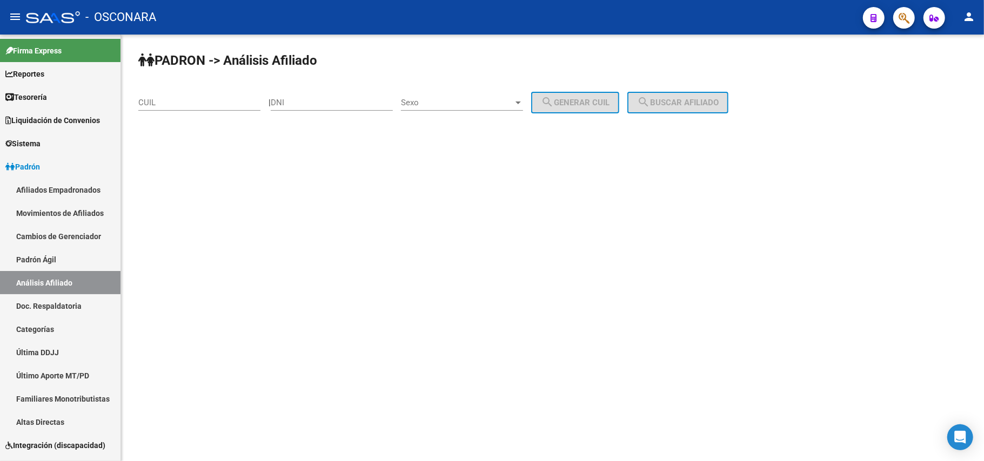
click at [355, 94] on div "DNI" at bounding box center [332, 98] width 122 height 23
type input "37180224"
click at [500, 98] on span "Sexo" at bounding box center [457, 103] width 112 height 10
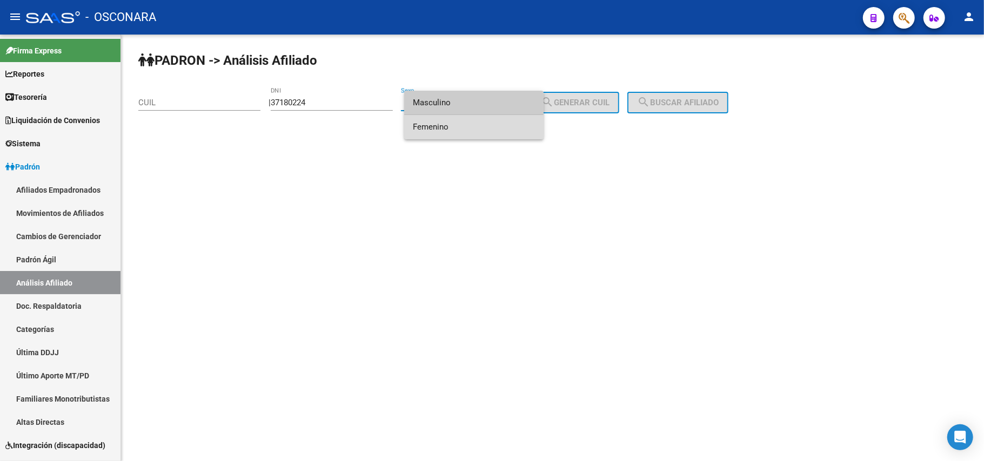
click at [472, 130] on span "Femenino" at bounding box center [474, 127] width 122 height 24
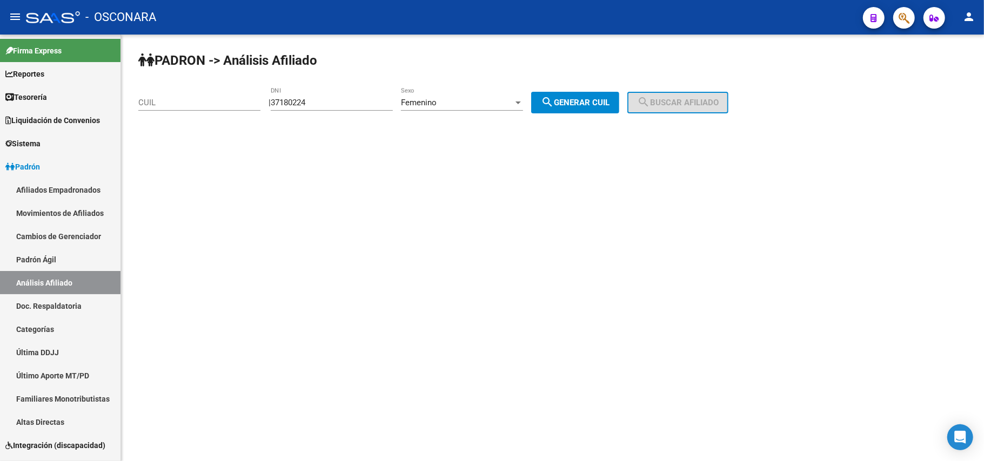
click at [596, 115] on div "PADRON -> Análisis Afiliado CUIL | 37180224 DNI Femenino Sexo search Generar CU…" at bounding box center [552, 91] width 863 height 113
click at [602, 104] on span "search Generar CUIL" at bounding box center [575, 103] width 69 height 10
type input "27-37180224-5"
click at [717, 99] on span "search Buscar afiliado" at bounding box center [678, 103] width 82 height 10
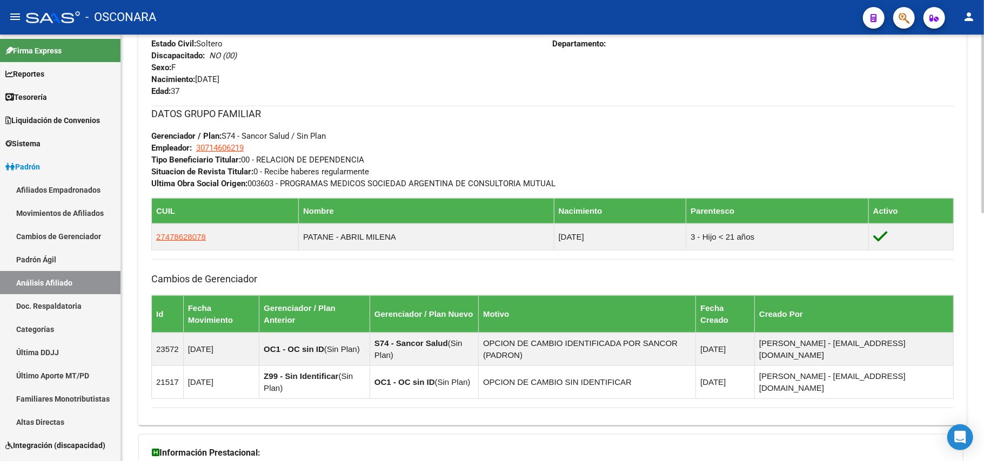
scroll to position [595, 0]
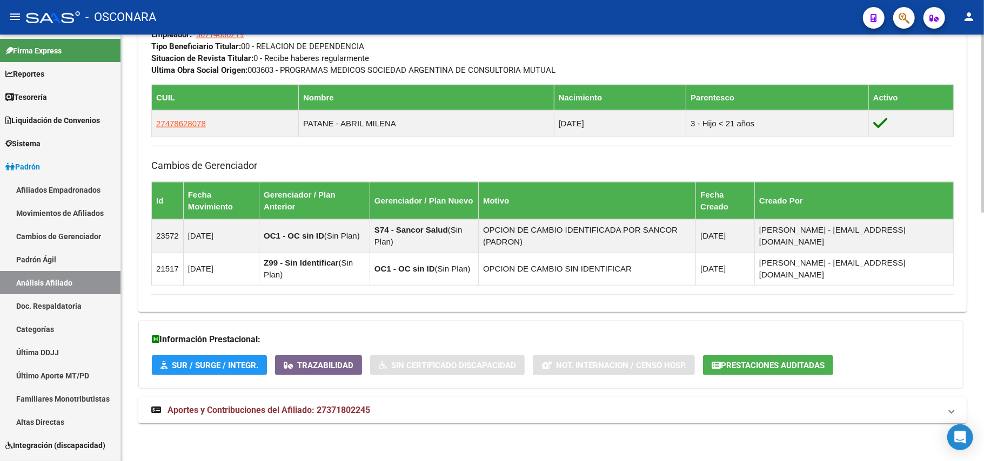
click at [331, 412] on span "Aportes y Contribuciones del Afiliado: 27371802245" at bounding box center [268, 410] width 203 height 10
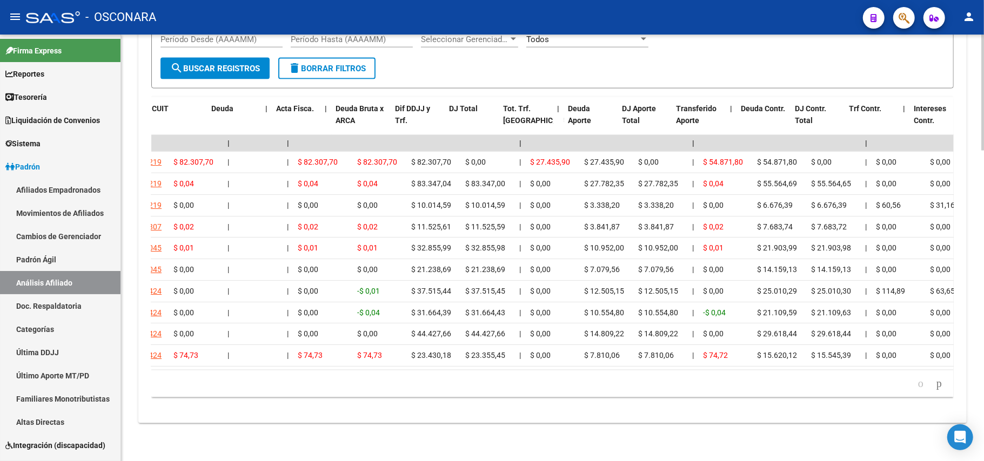
scroll to position [0, 0]
